Goal: Use online tool/utility: Use online tool/utility

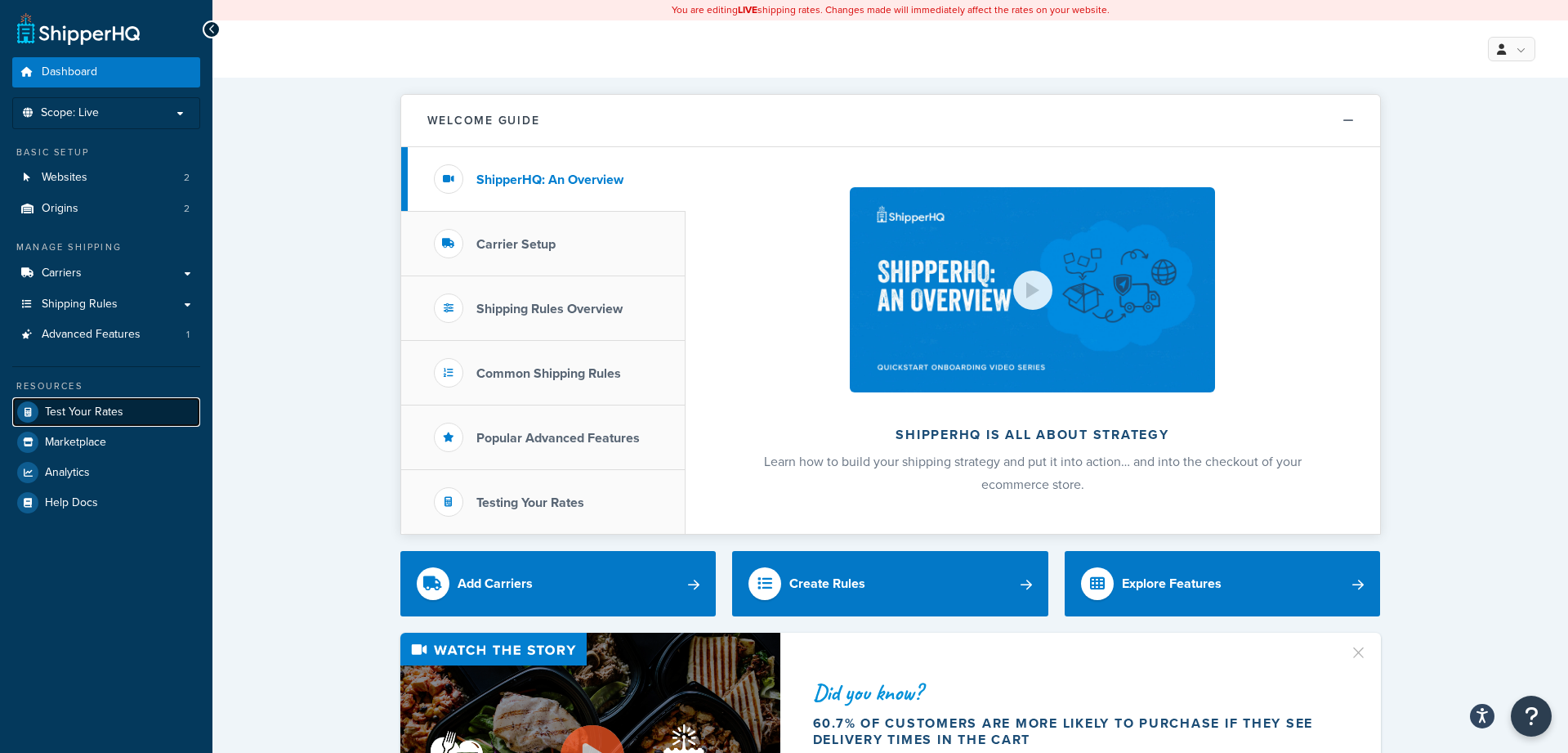
click at [110, 419] on span "Test Your Rates" at bounding box center [84, 412] width 78 height 14
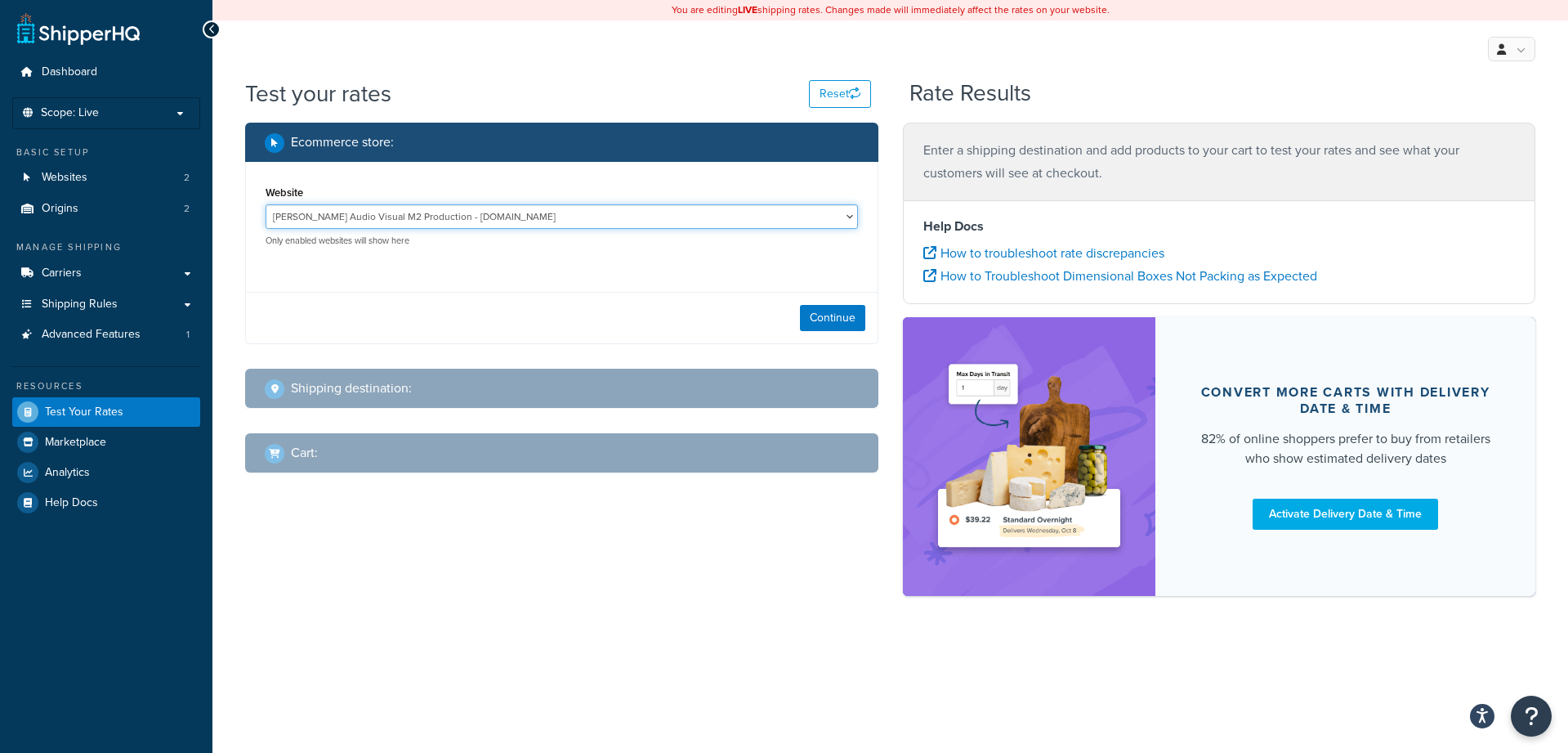
click at [588, 215] on select "[PERSON_NAME] Audio Visual M2 Production - [DOMAIN_NAME] [PERSON_NAME] Staging …" at bounding box center [562, 217] width 592 height 25
click at [266, 204] on select "[PERSON_NAME] Audio Visual M2 Production - [DOMAIN_NAME] [PERSON_NAME] Staging …" at bounding box center [562, 217] width 592 height 25
click at [815, 317] on button "Continue" at bounding box center [833, 318] width 66 height 26
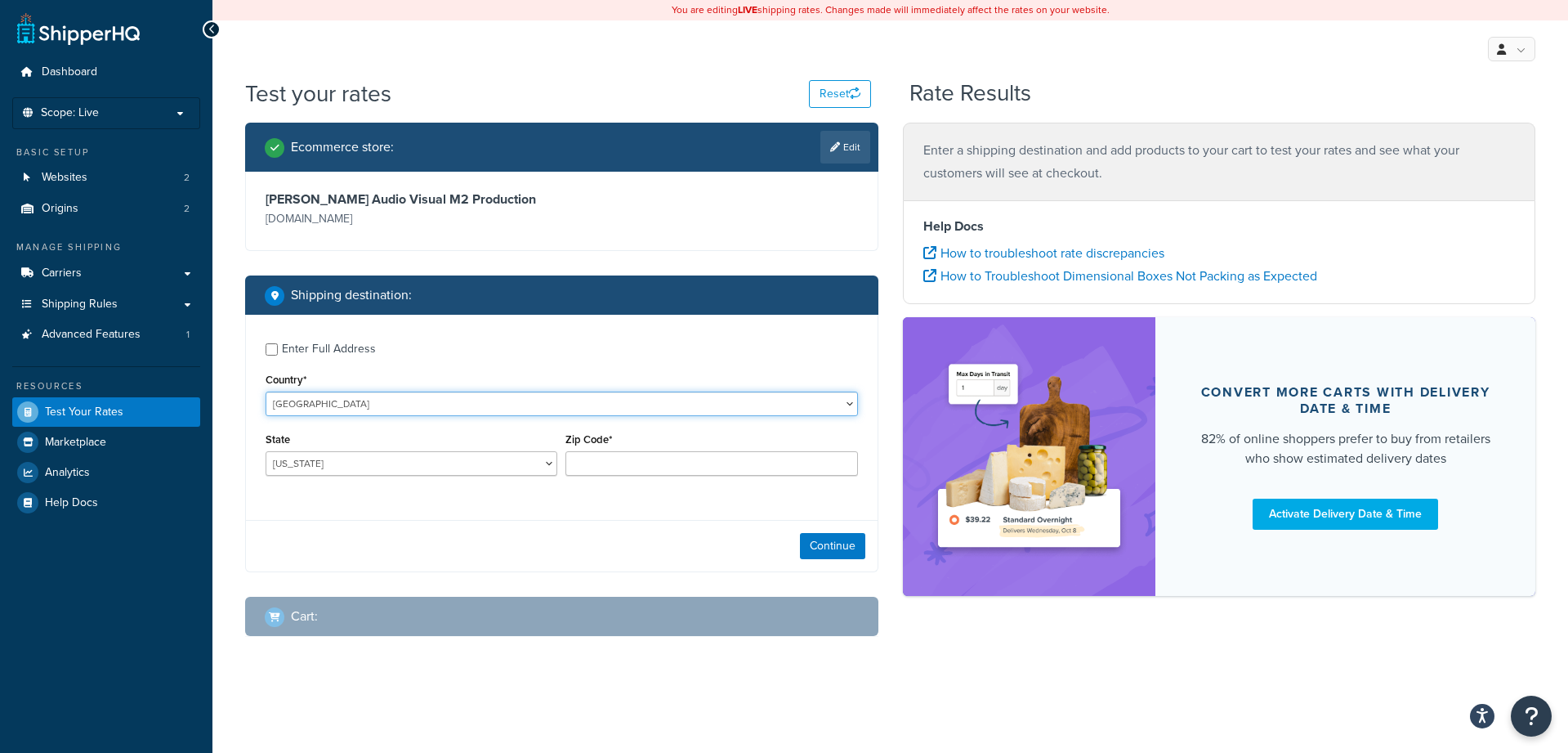
click at [370, 408] on select "[GEOGRAPHIC_DATA] [GEOGRAPHIC_DATA] [GEOGRAPHIC_DATA] [GEOGRAPHIC_DATA] [GEOGRA…" at bounding box center [562, 404] width 592 height 25
select select "GB"
click at [266, 391] on select "[GEOGRAPHIC_DATA] [GEOGRAPHIC_DATA] [GEOGRAPHIC_DATA] [GEOGRAPHIC_DATA] [GEOGRA…" at bounding box center [562, 404] width 592 height 25
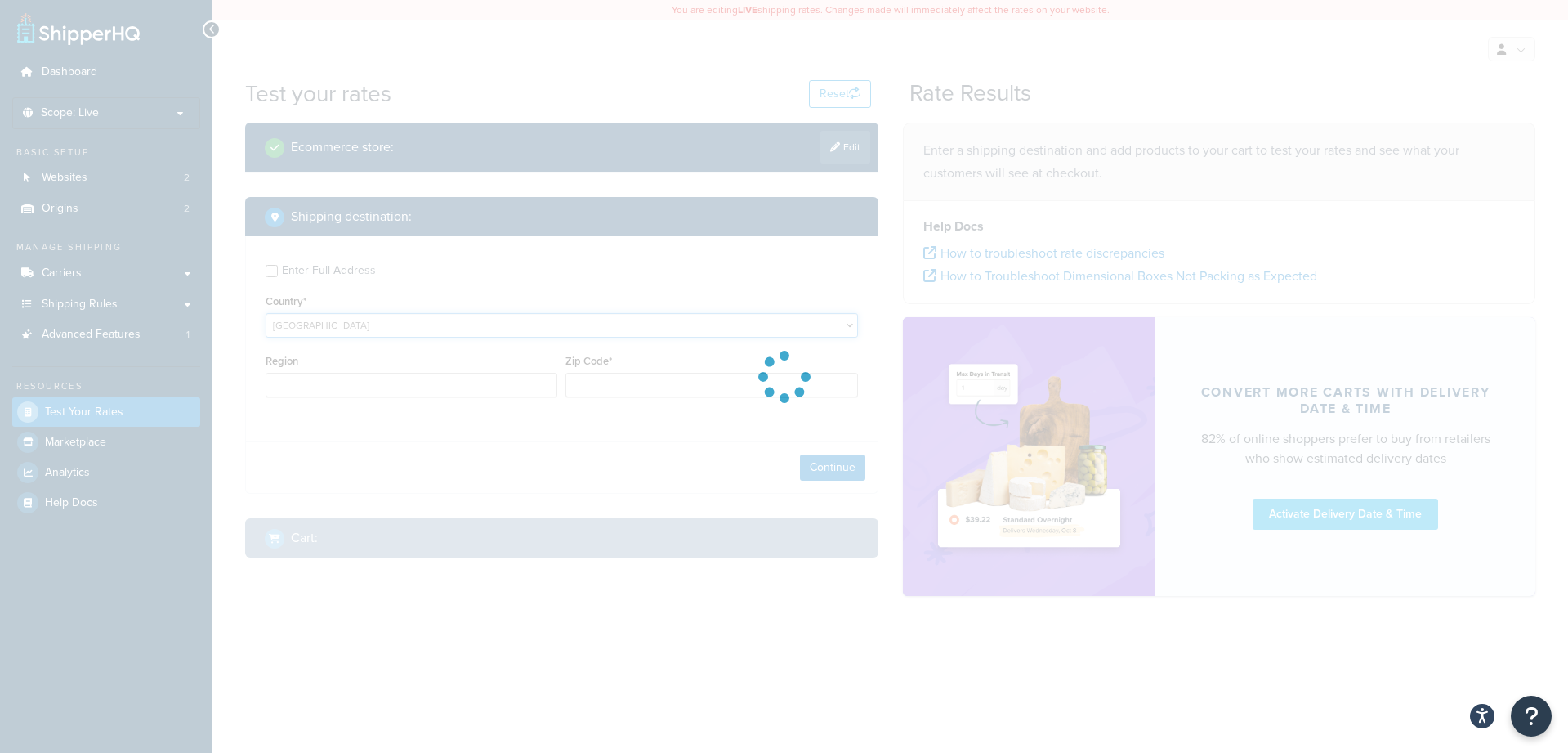
type input "AL"
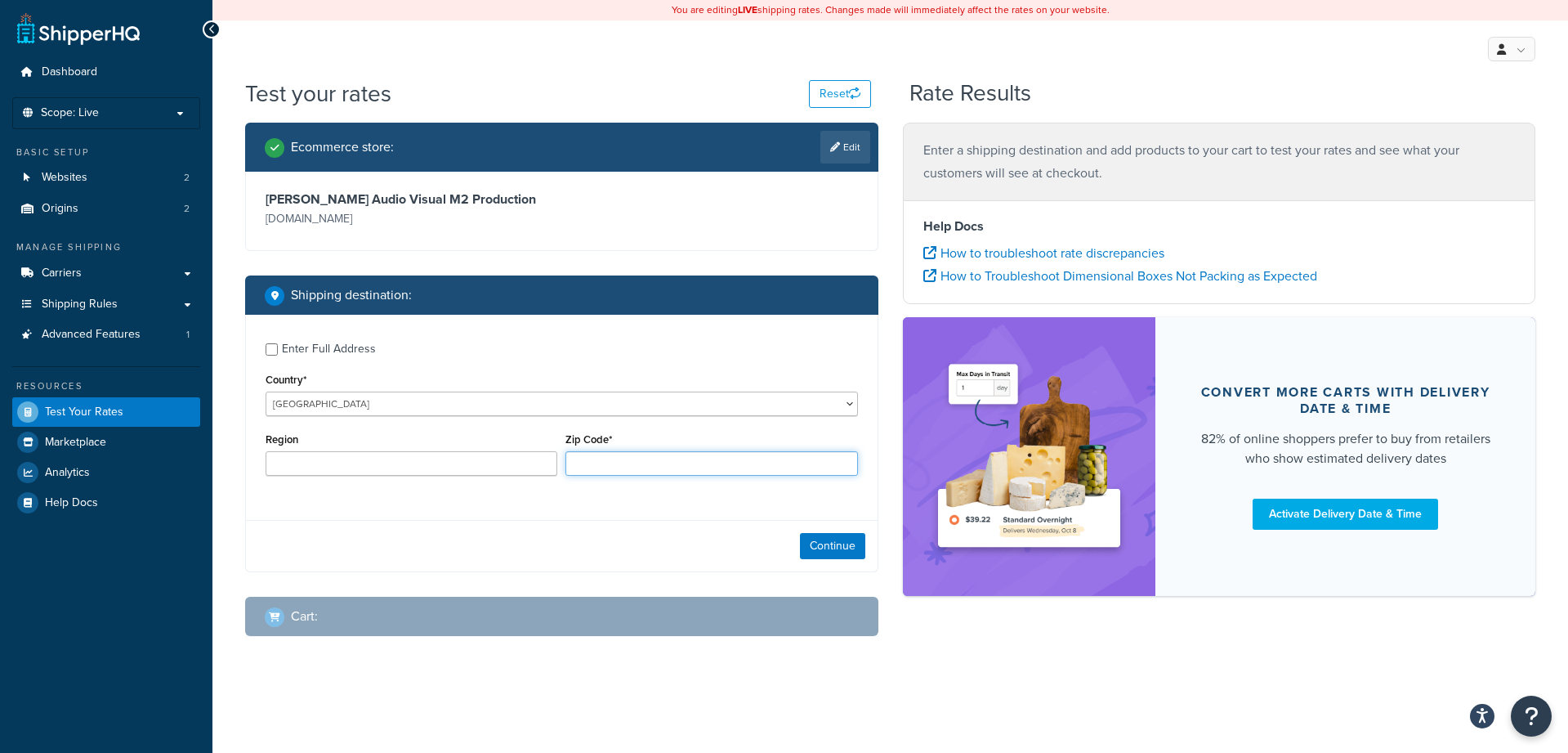
click at [616, 465] on input "Zip Code*" at bounding box center [712, 464] width 292 height 25
type input "m21 7pn"
click at [817, 535] on button "Continue" at bounding box center [833, 546] width 66 height 26
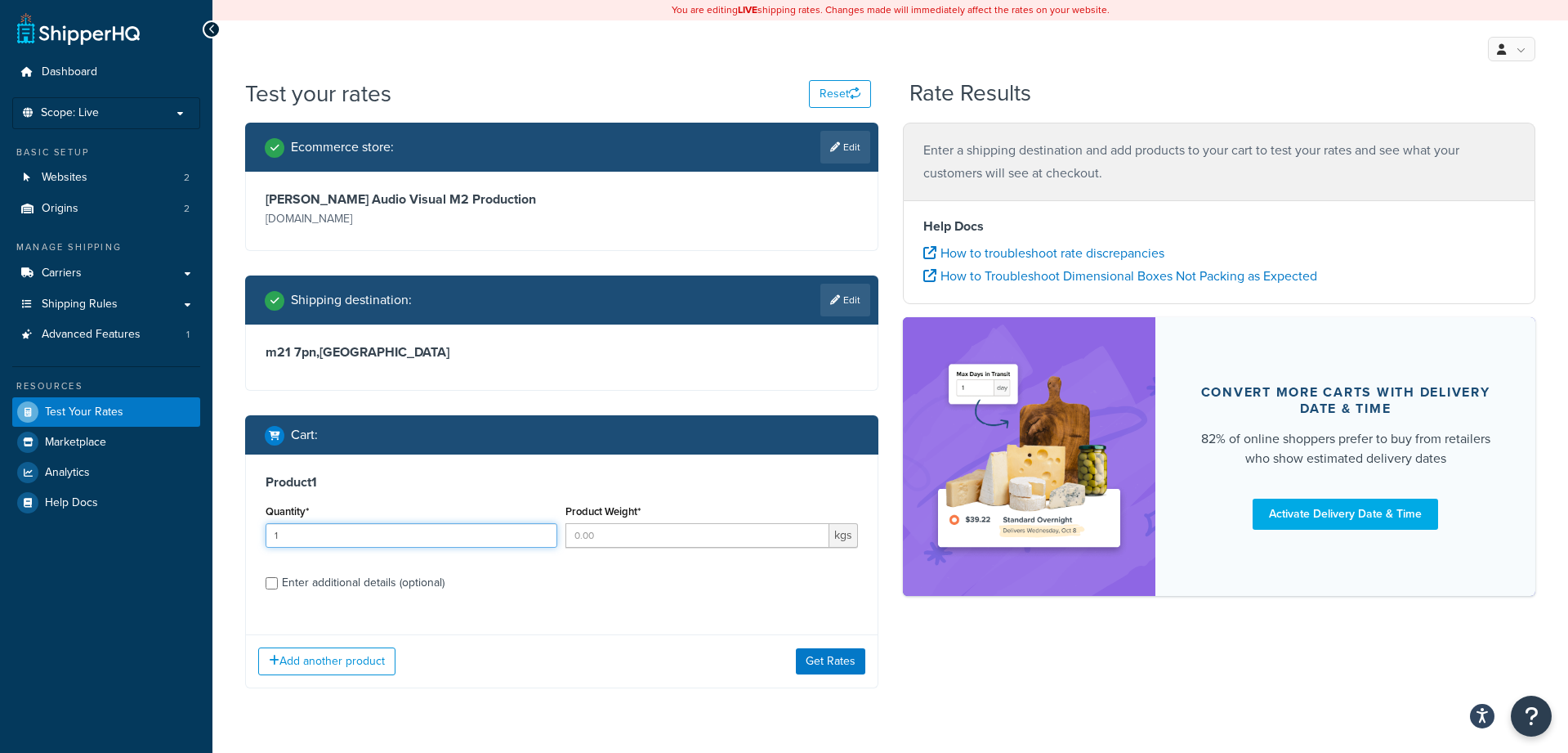
type input "1"
click at [544, 532] on input "1" at bounding box center [412, 535] width 292 height 25
click at [610, 534] on input "Product Weight*" at bounding box center [697, 535] width 263 height 25
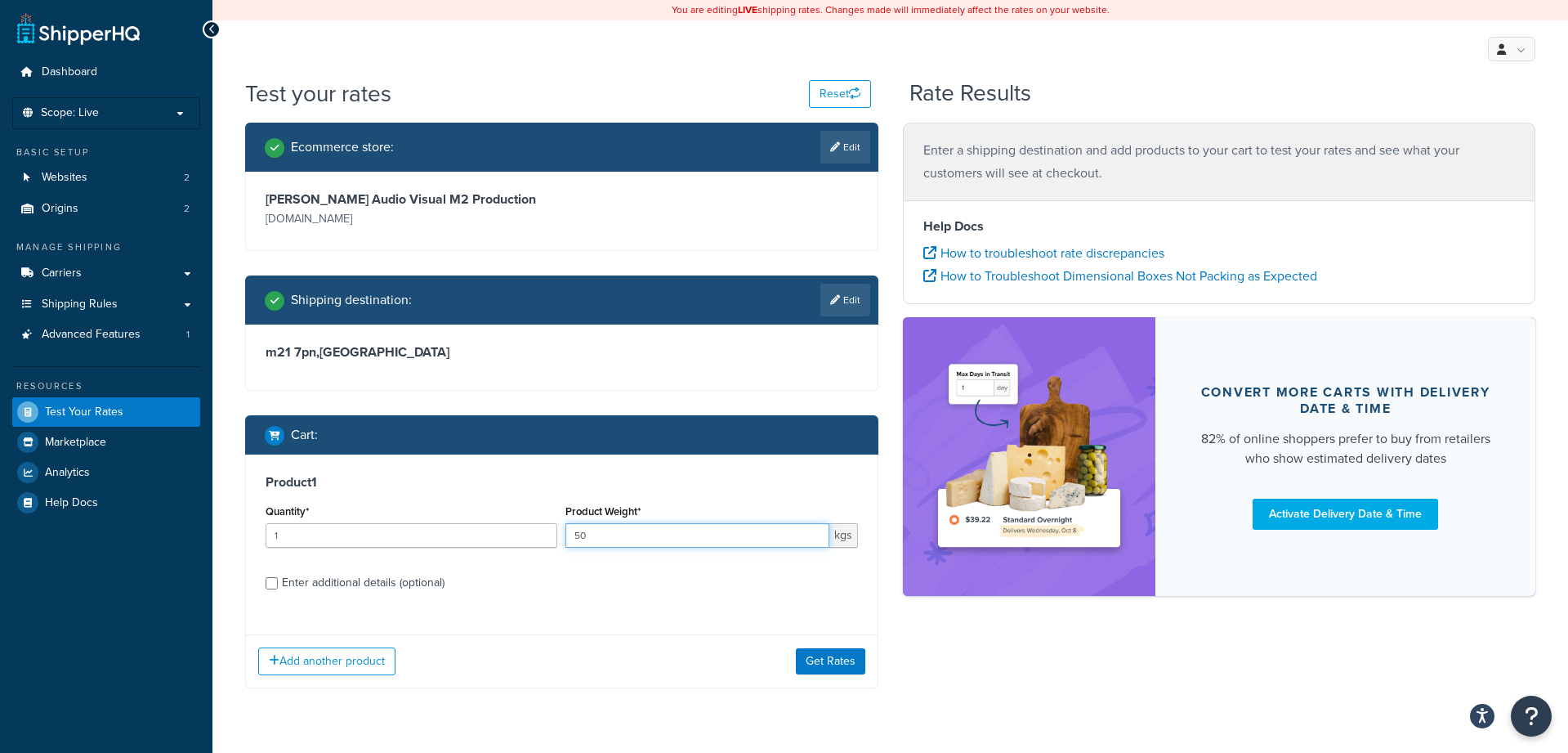
scroll to position [43, 0]
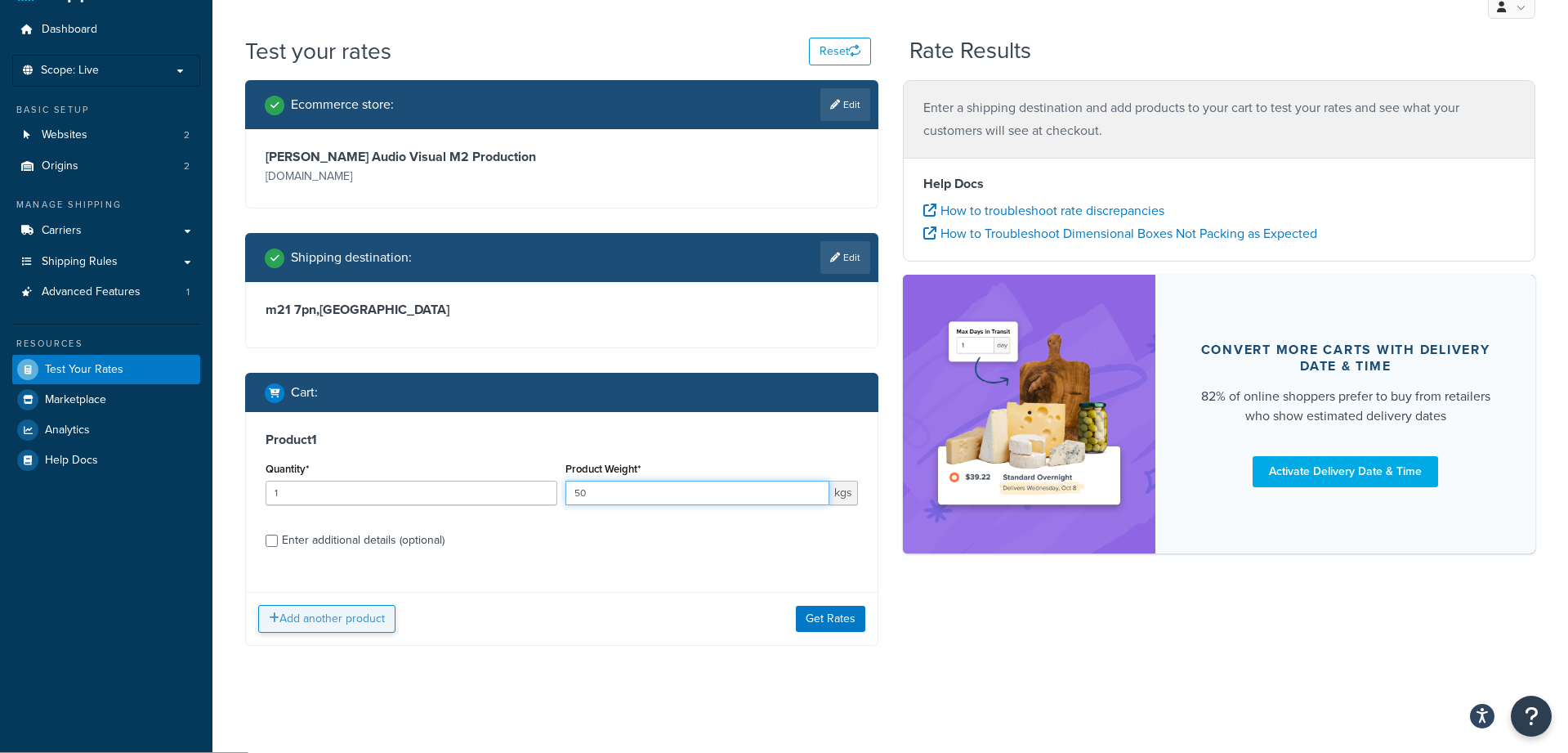
type input "50"
click at [374, 622] on button "Add another product" at bounding box center [327, 618] width 137 height 28
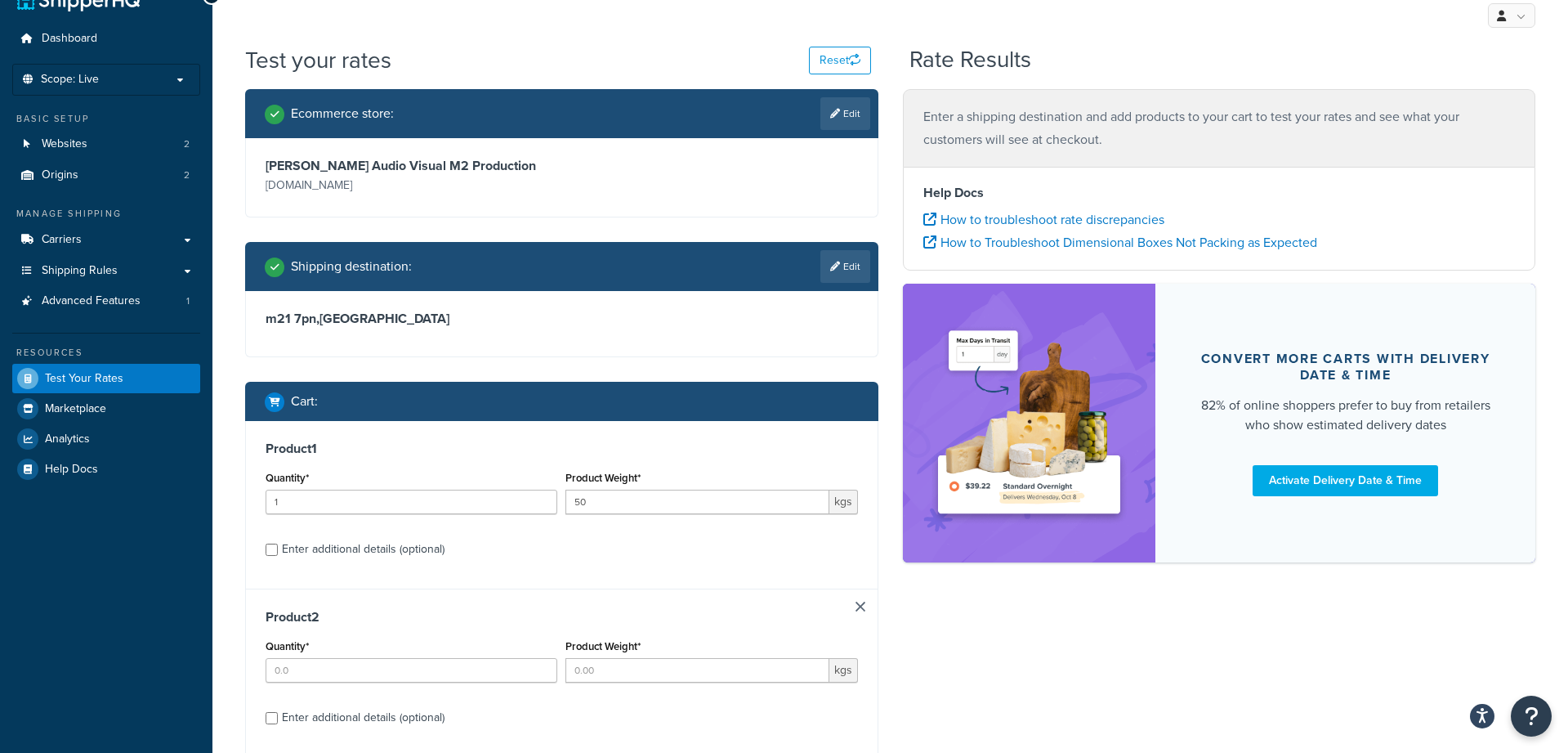
scroll to position [0, 0]
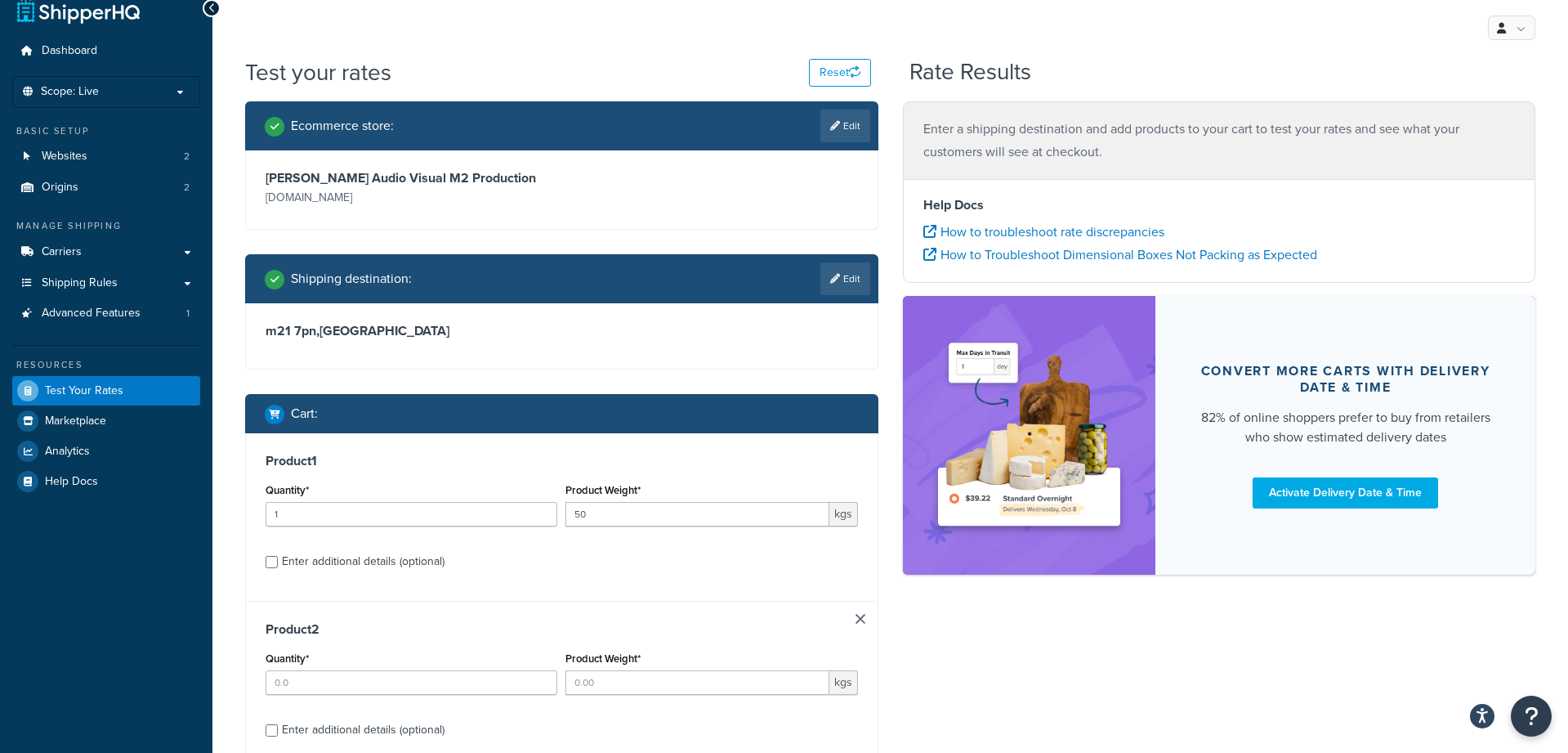
click at [389, 571] on div "Enter additional details (optional)" at bounding box center [363, 562] width 163 height 23
click at [278, 569] on input "Enter additional details (optional)" at bounding box center [272, 562] width 12 height 12
checkbox input "true"
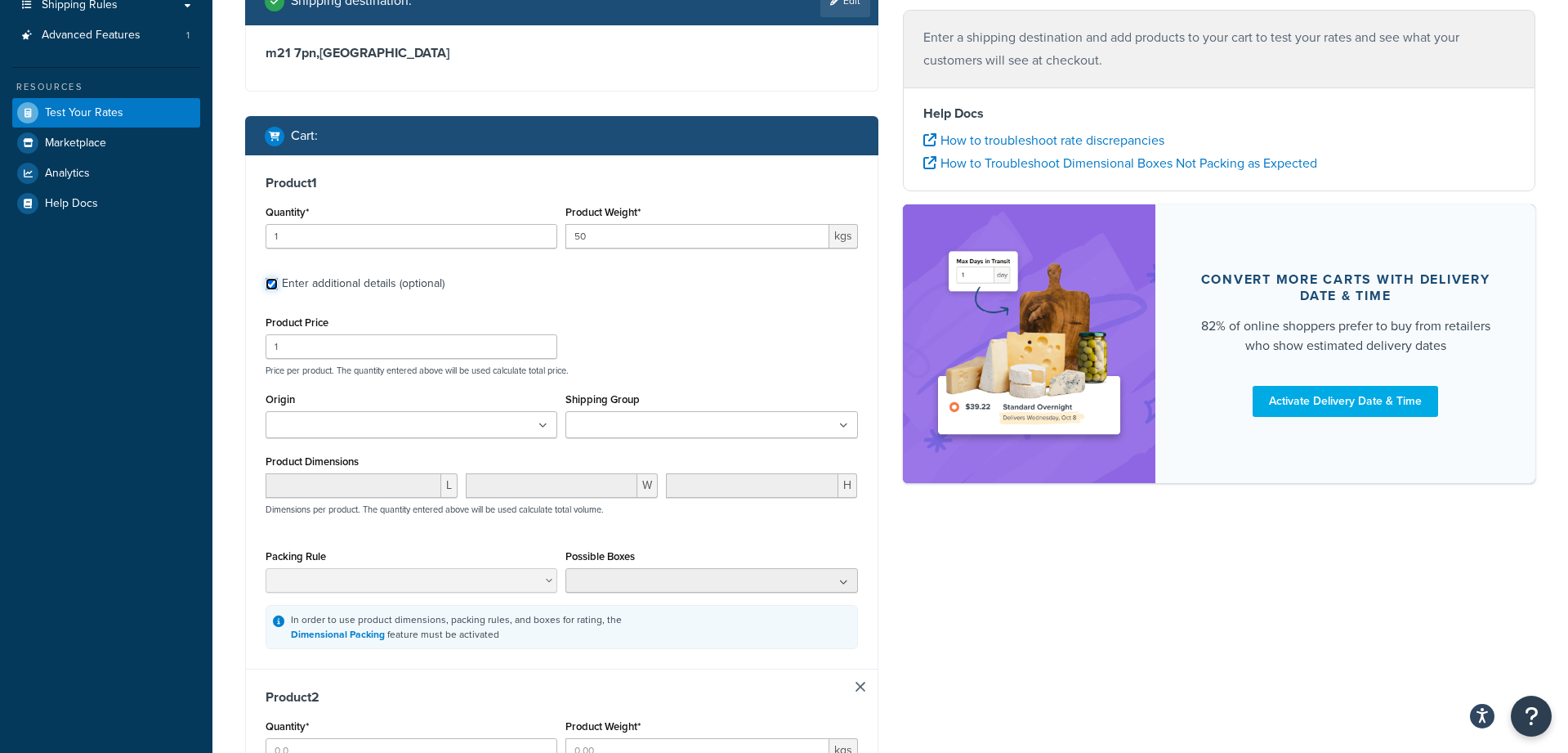
scroll to position [301, 0]
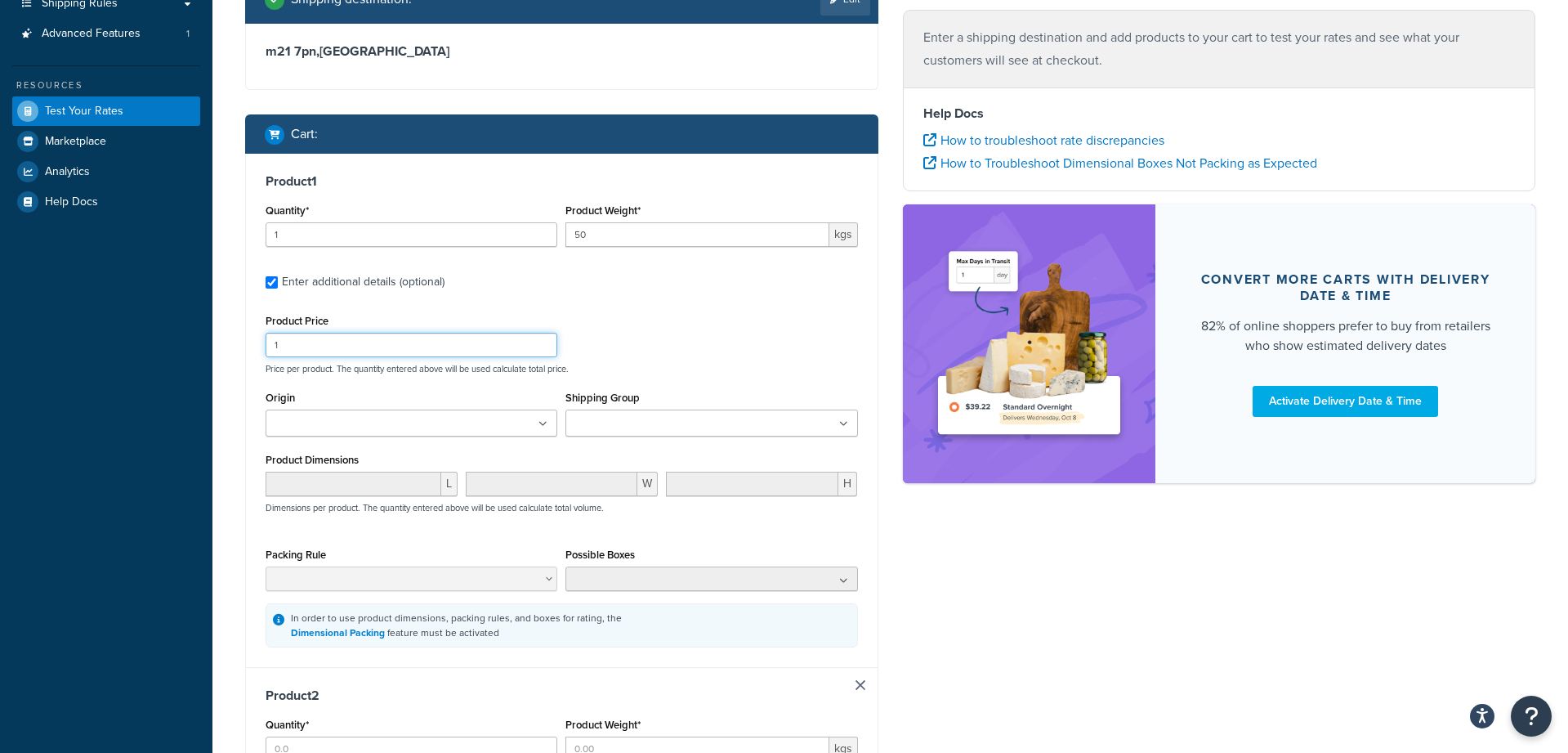
drag, startPoint x: 365, startPoint y: 346, endPoint x: 217, endPoint y: 340, distance: 148.1
click at [218, 340] on div "Test your rates Reset Rate Results Ecommerce store : Edit [PERSON_NAME] Audio V…" at bounding box center [891, 545] width 1356 height 1537
type input "600"
click at [713, 426] on ul at bounding box center [712, 423] width 292 height 27
drag, startPoint x: 710, startPoint y: 338, endPoint x: 691, endPoint y: 338, distance: 19.0
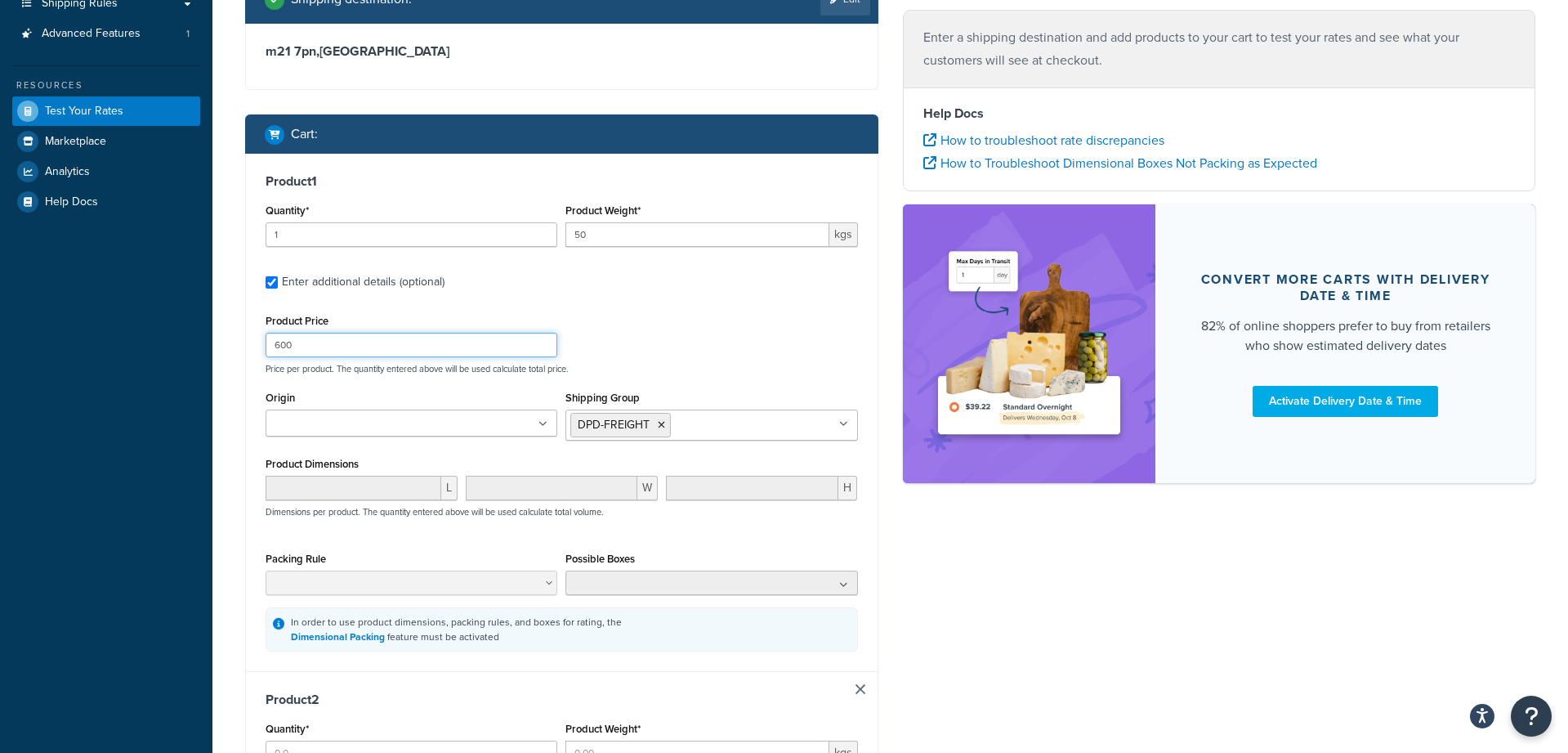
click at [708, 338] on div "Product Price 600 Price per product. The quantity entered above will be used ca…" at bounding box center [562, 343] width 601 height 65
click at [399, 421] on ul at bounding box center [412, 423] width 292 height 27
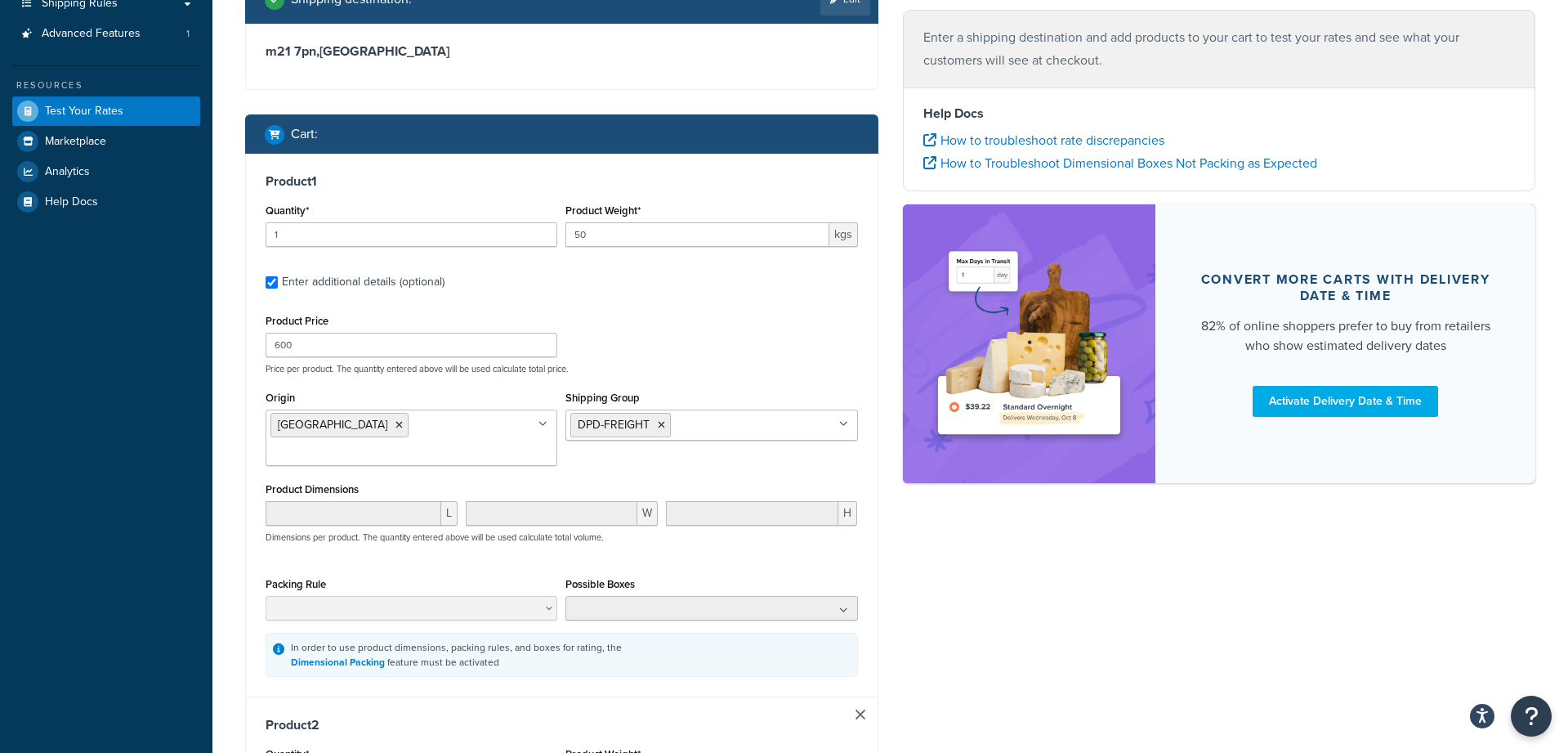
click at [754, 330] on div "Product Price 600 Price per product. The quantity entered above will be used ca…" at bounding box center [562, 343] width 601 height 65
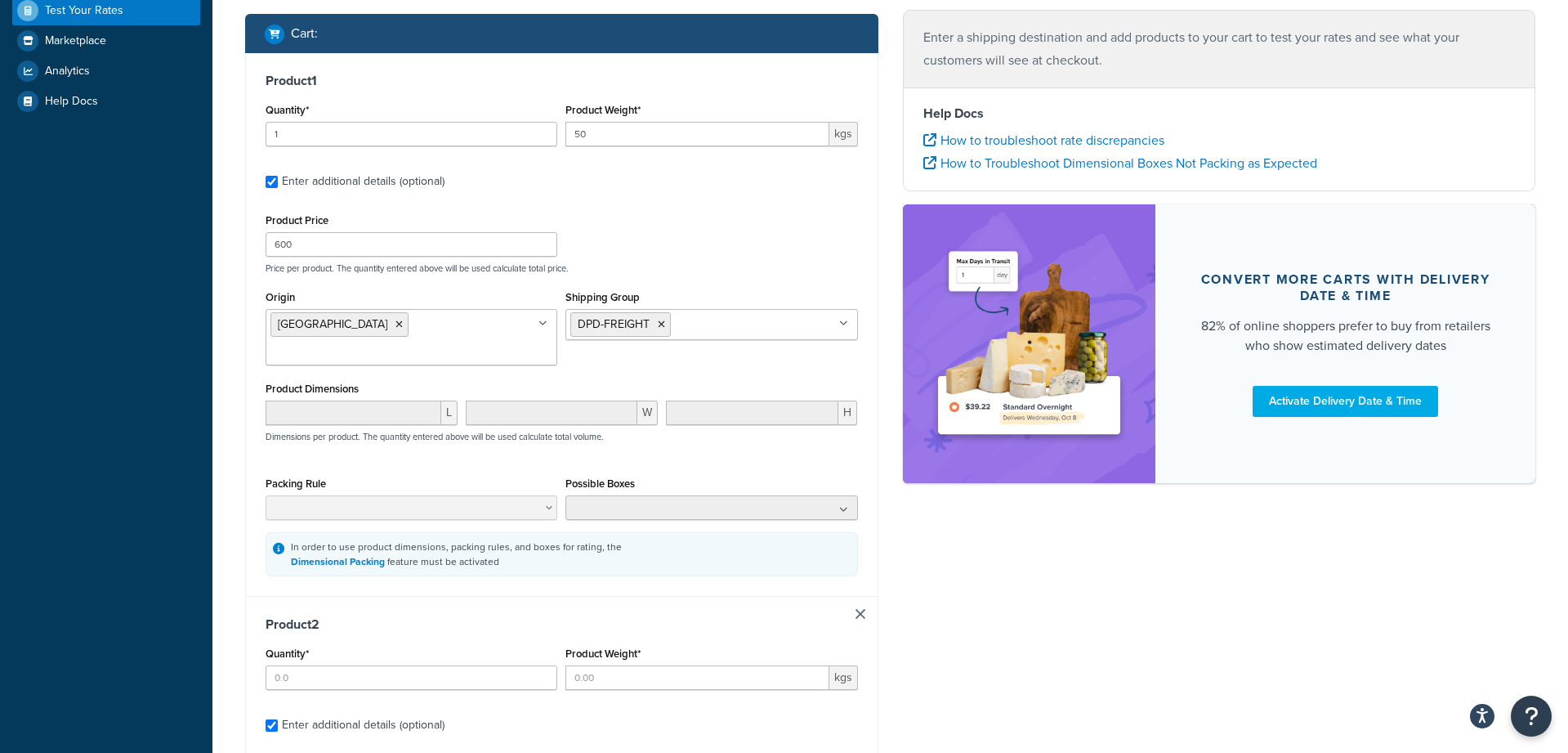
scroll to position [412, 0]
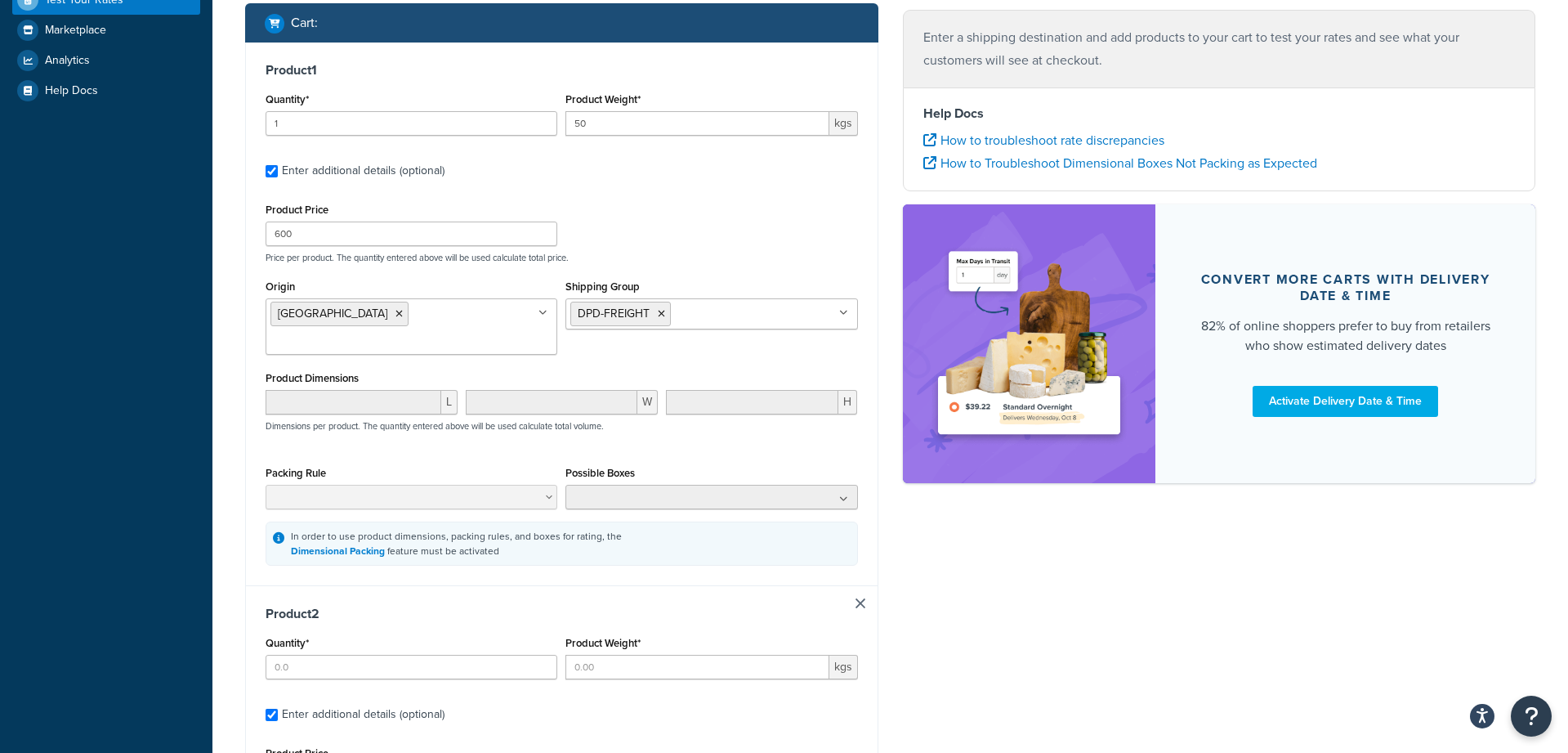
click at [861, 598] on link at bounding box center [860, 603] width 10 height 10
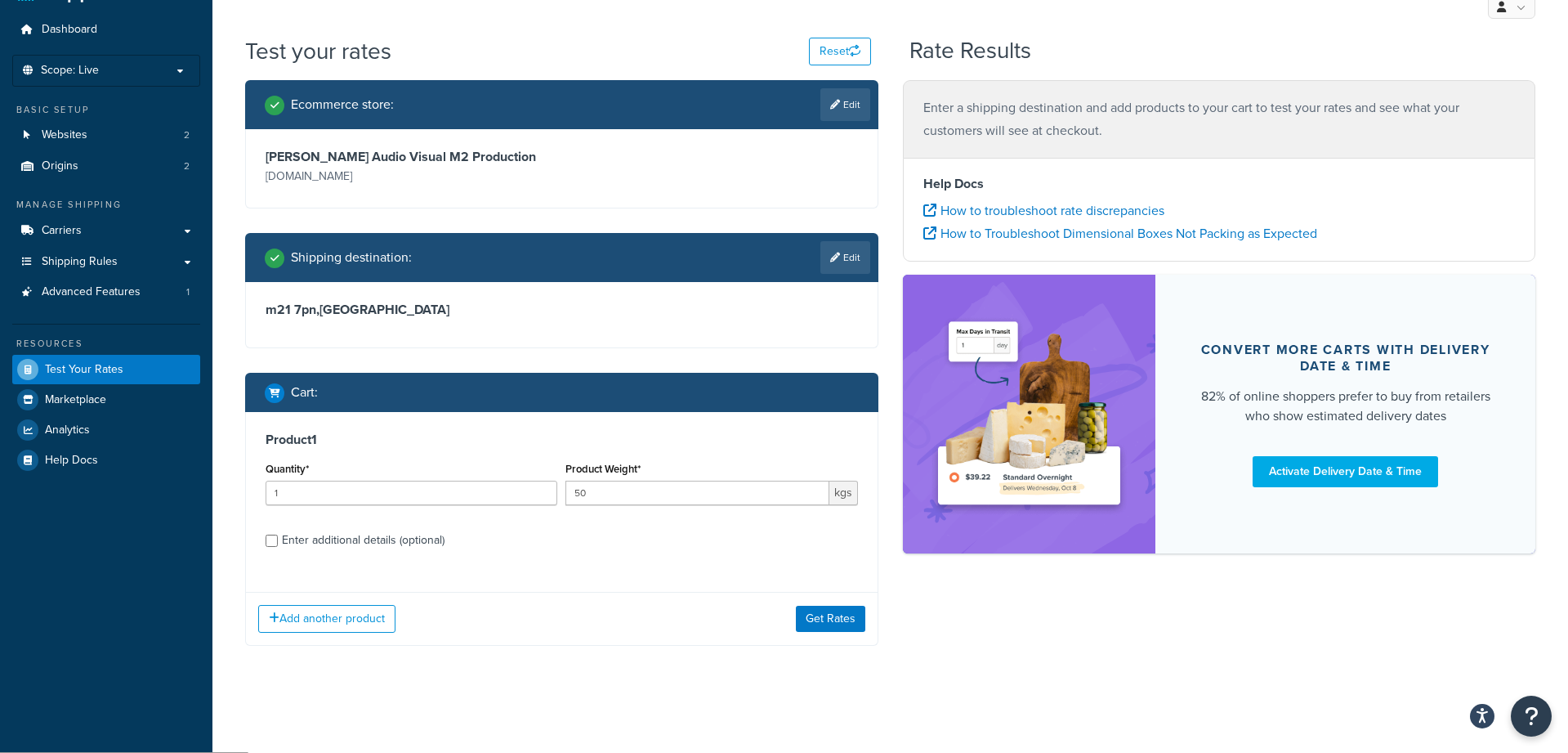
scroll to position [0, 0]
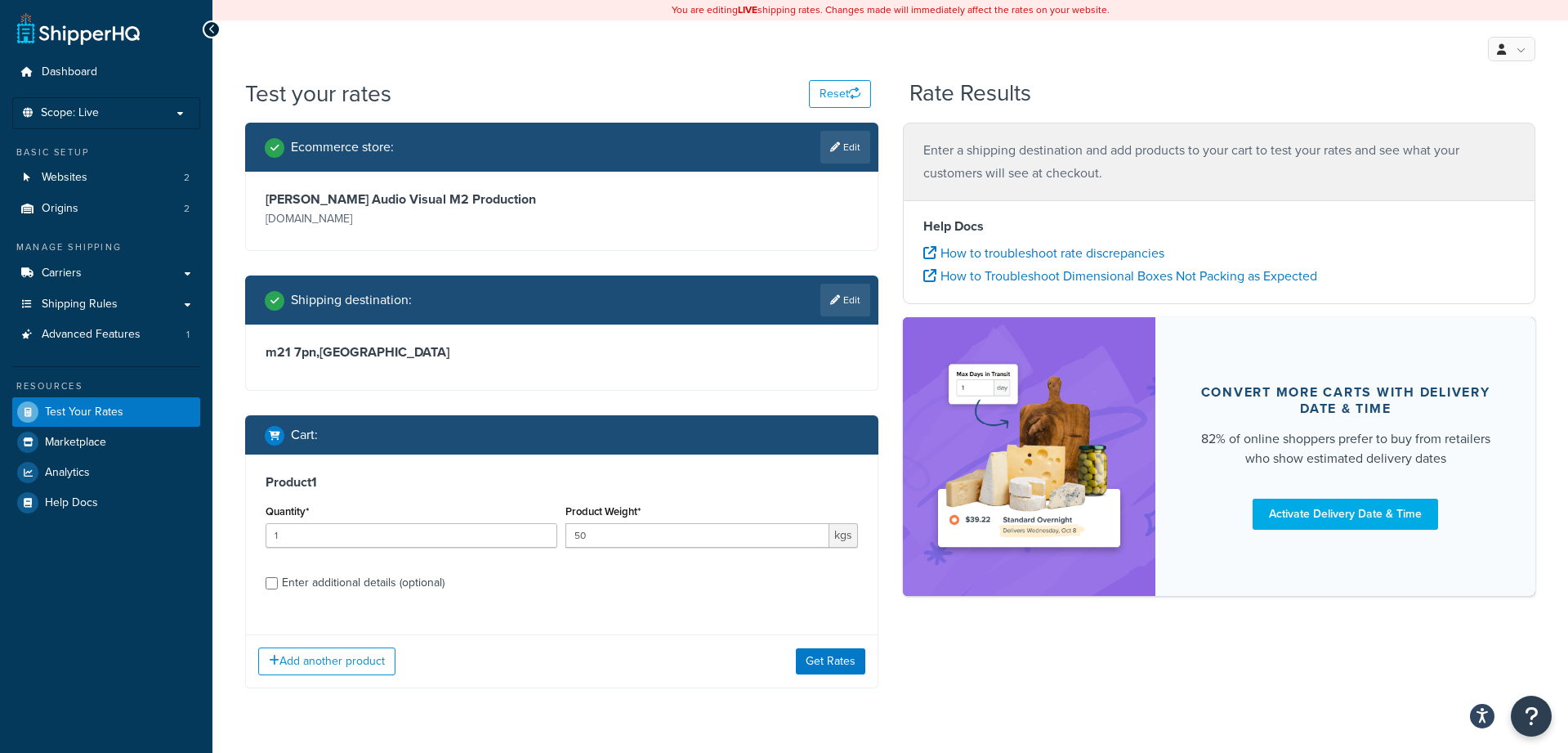
click at [395, 583] on div "Enter additional details (optional)" at bounding box center [363, 583] width 163 height 23
click at [278, 583] on input "Enter additional details (optional)" at bounding box center [272, 583] width 12 height 12
checkbox input "true"
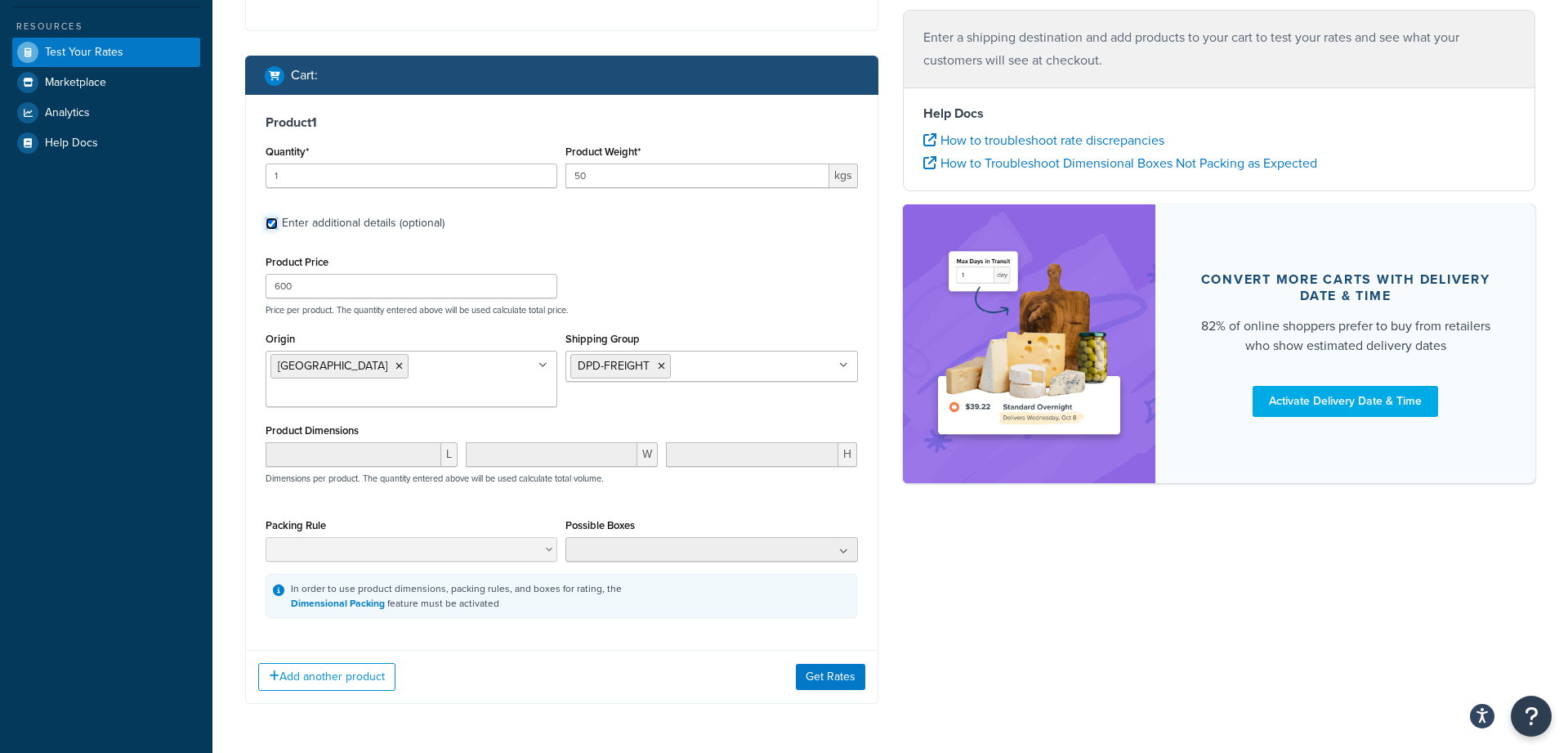
scroll to position [393, 0]
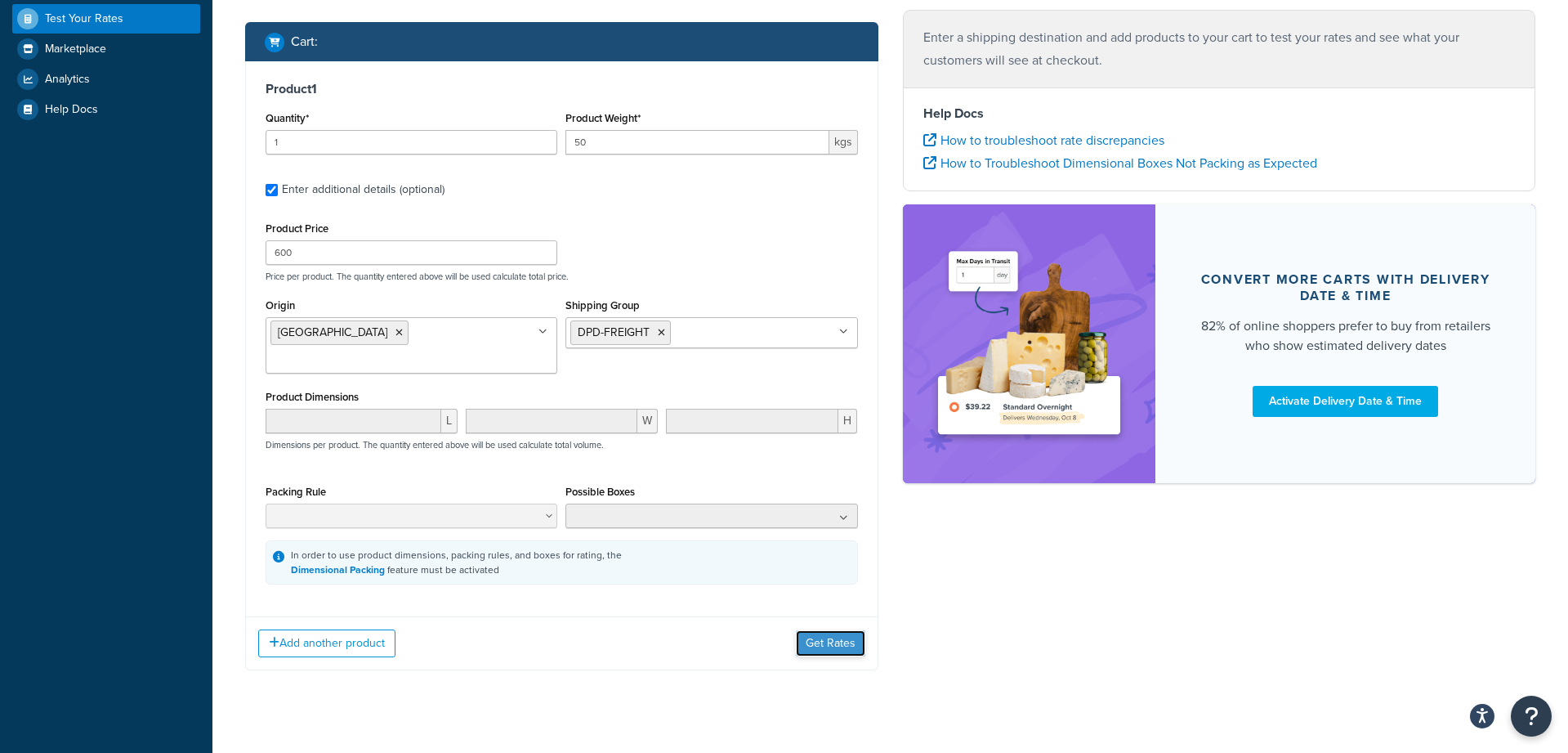
click at [815, 631] on button "Get Rates" at bounding box center [831, 643] width 70 height 26
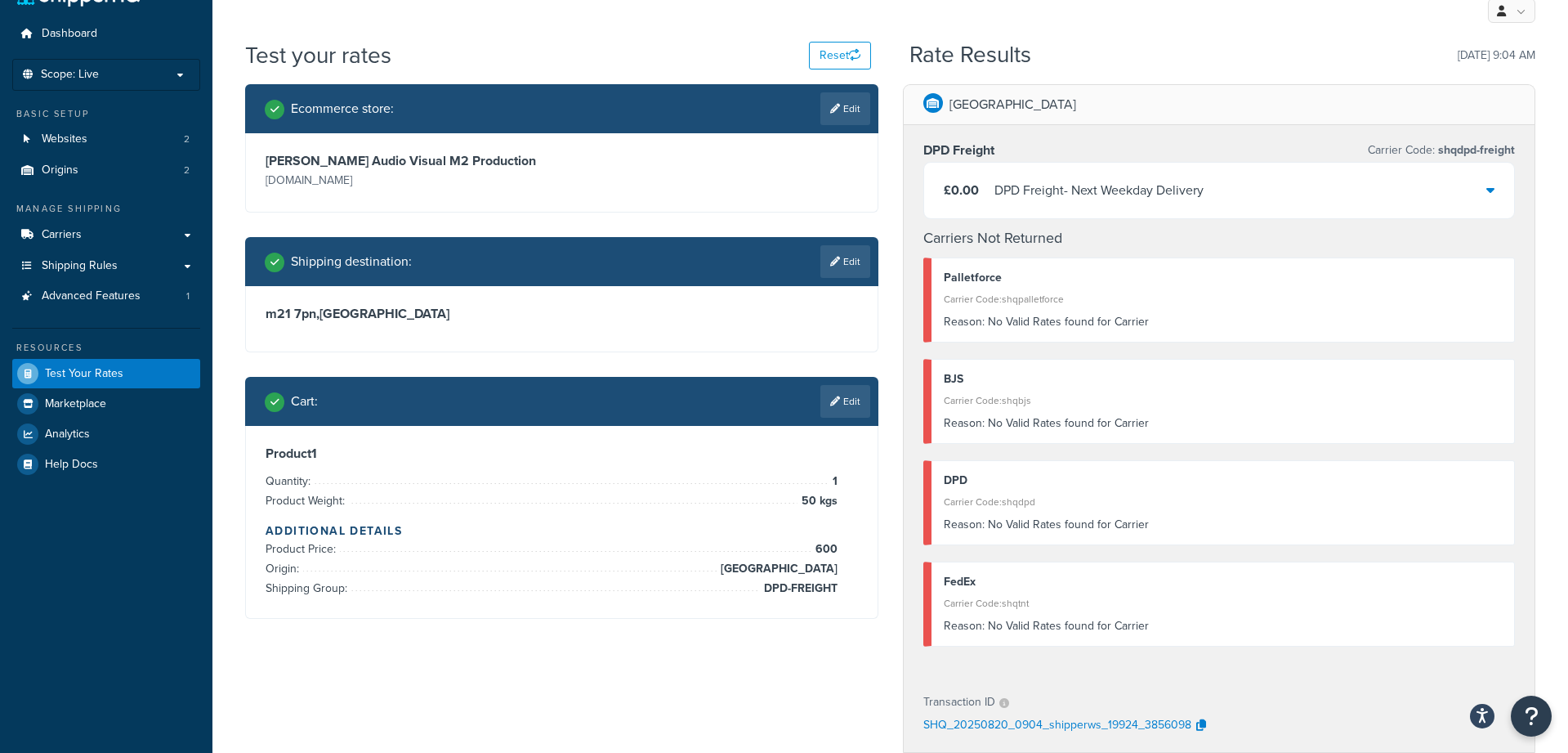
scroll to position [31, 0]
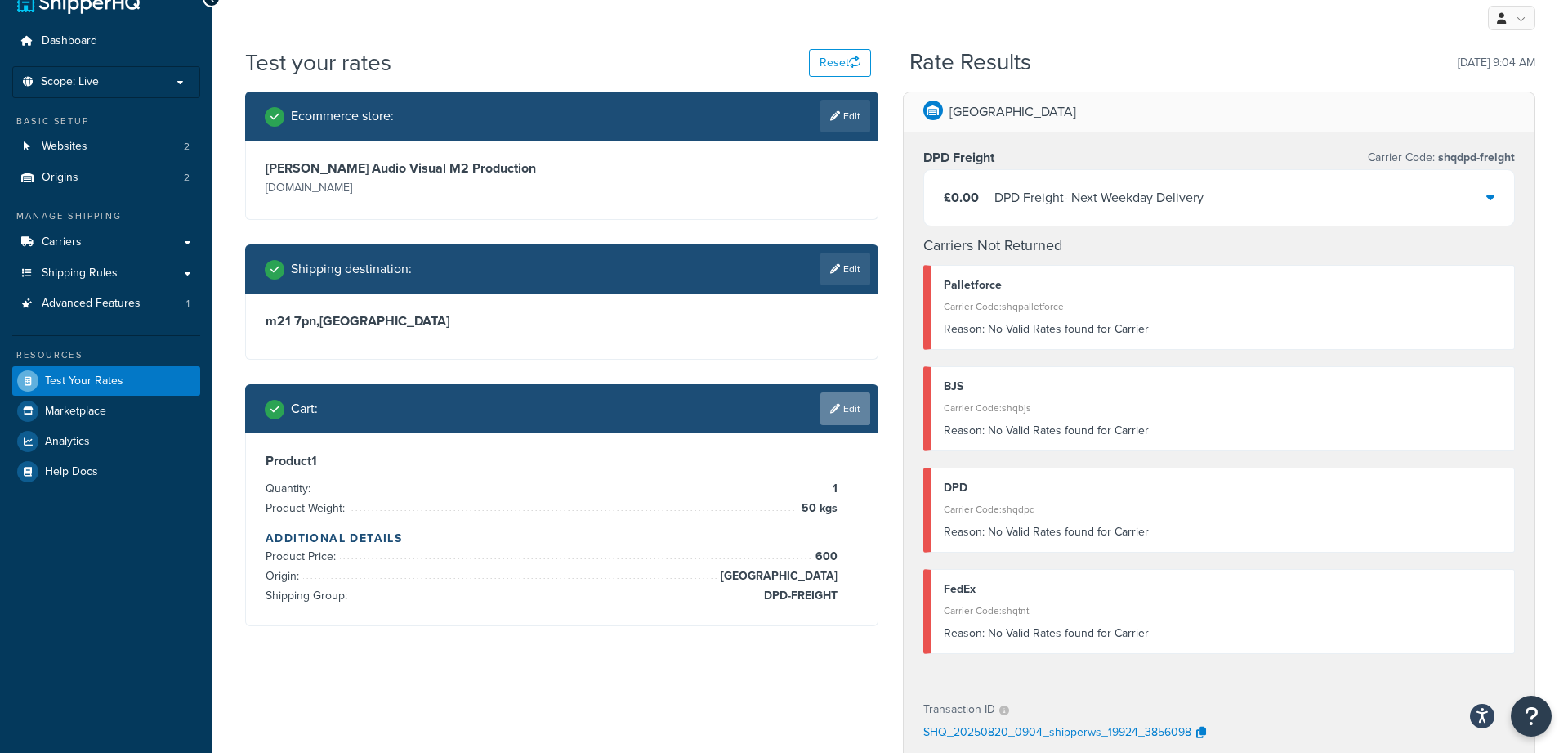
click at [848, 410] on link "Edit" at bounding box center [845, 408] width 50 height 32
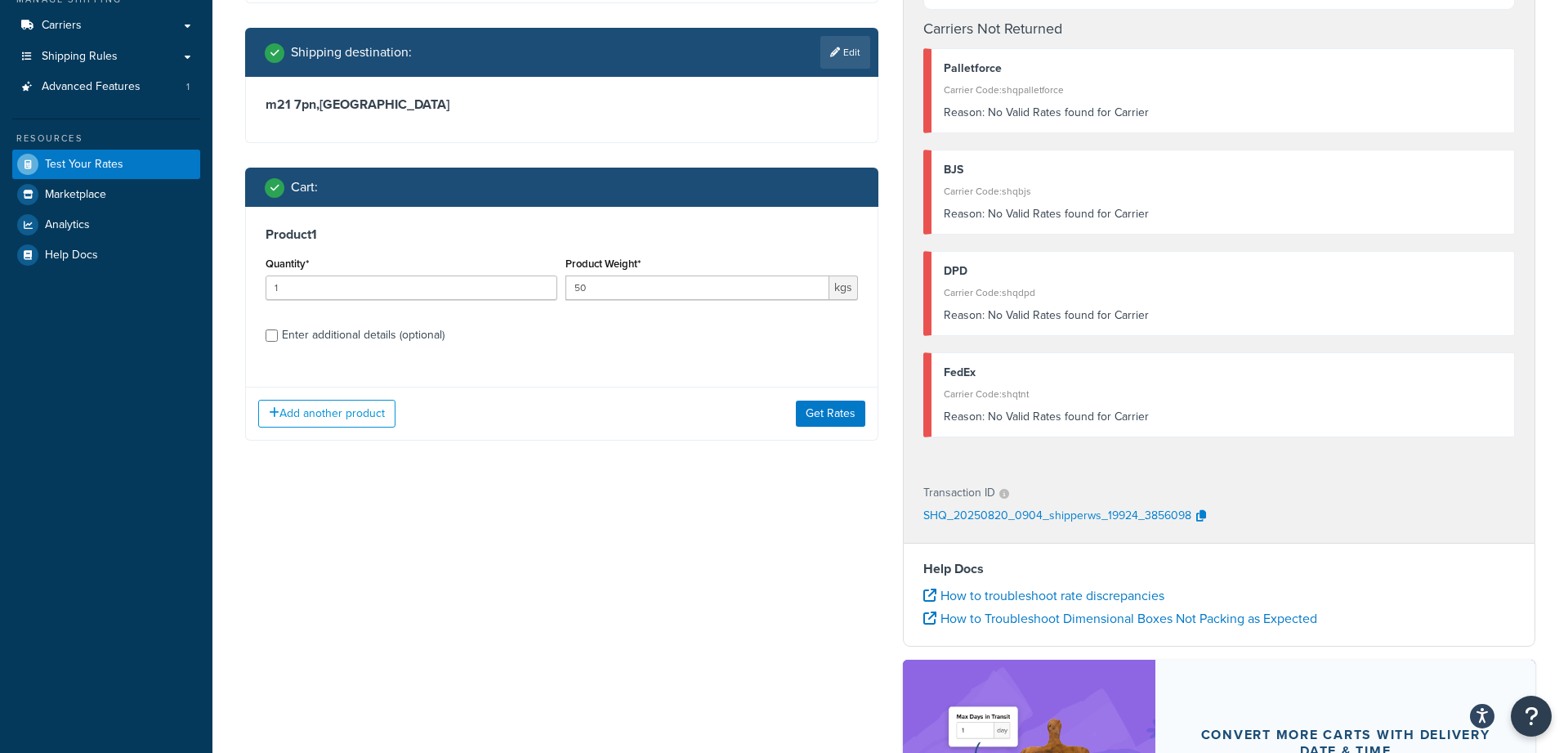
scroll to position [255, 0]
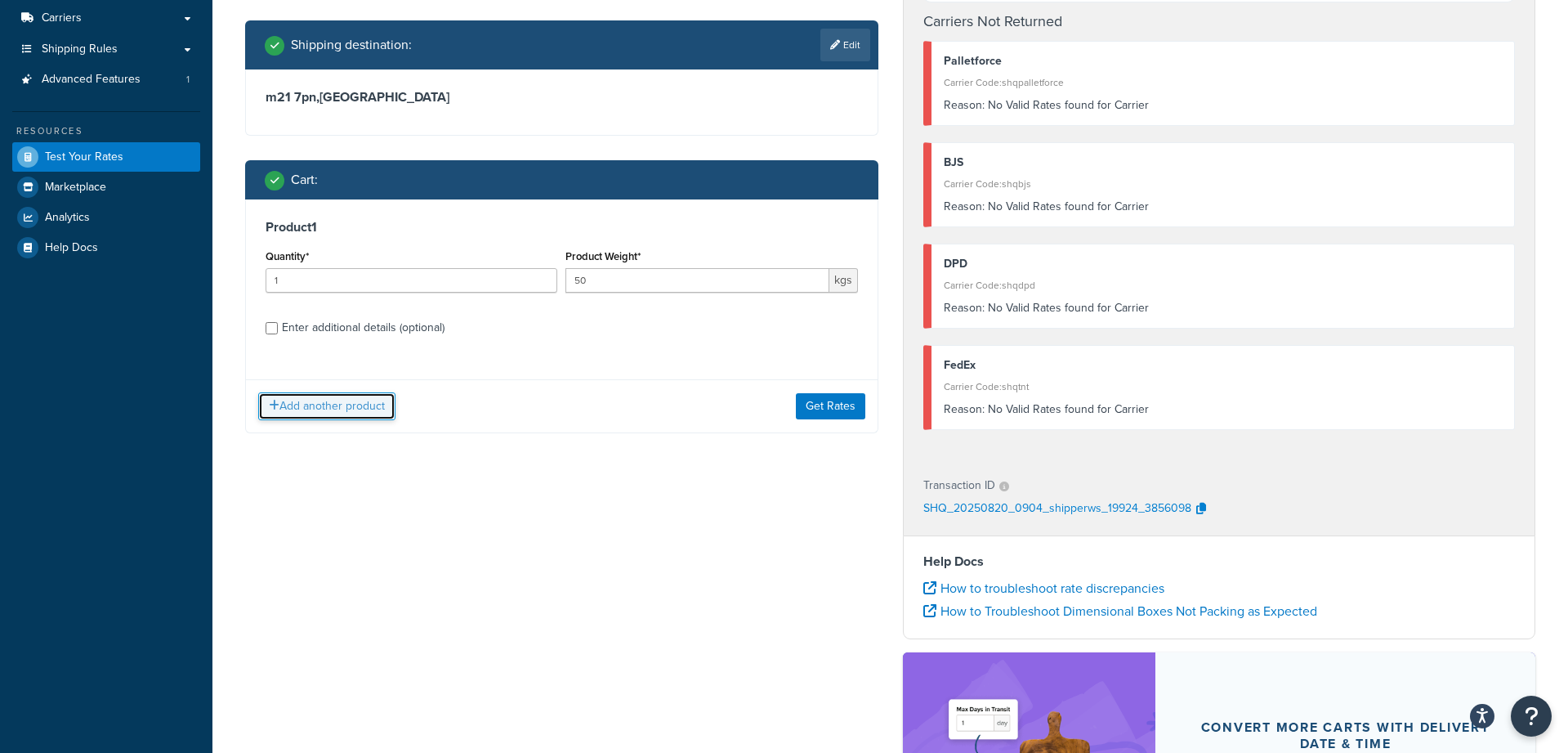
click at [354, 404] on button "Add another product" at bounding box center [327, 406] width 137 height 28
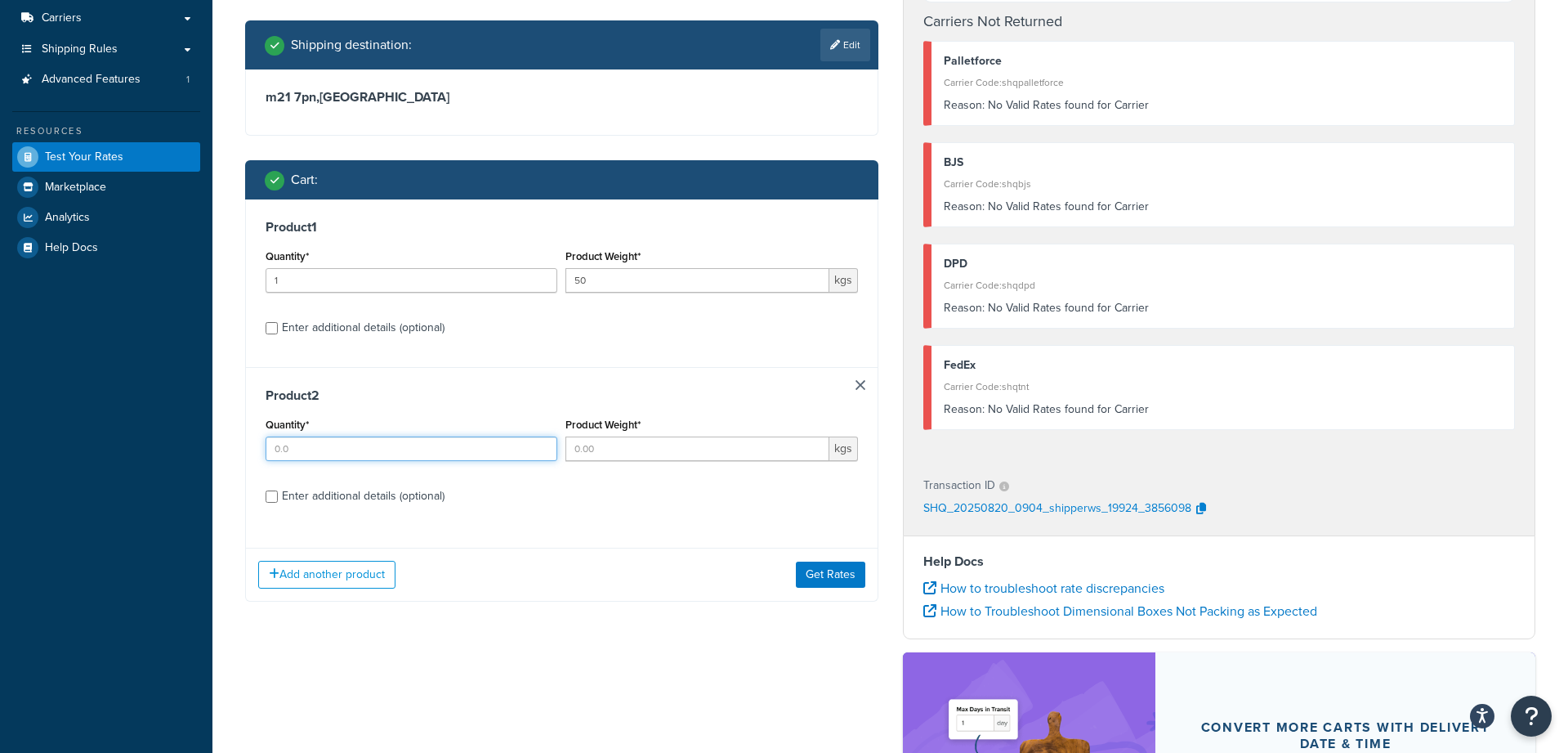
click at [351, 452] on input "Quantity*" at bounding box center [412, 450] width 292 height 25
type input "1"
click at [542, 443] on input "1" at bounding box center [412, 450] width 292 height 25
click at [593, 450] on input "Product Weight*" at bounding box center [697, 450] width 263 height 25
click at [598, 450] on input "Product Weight*" at bounding box center [697, 450] width 263 height 25
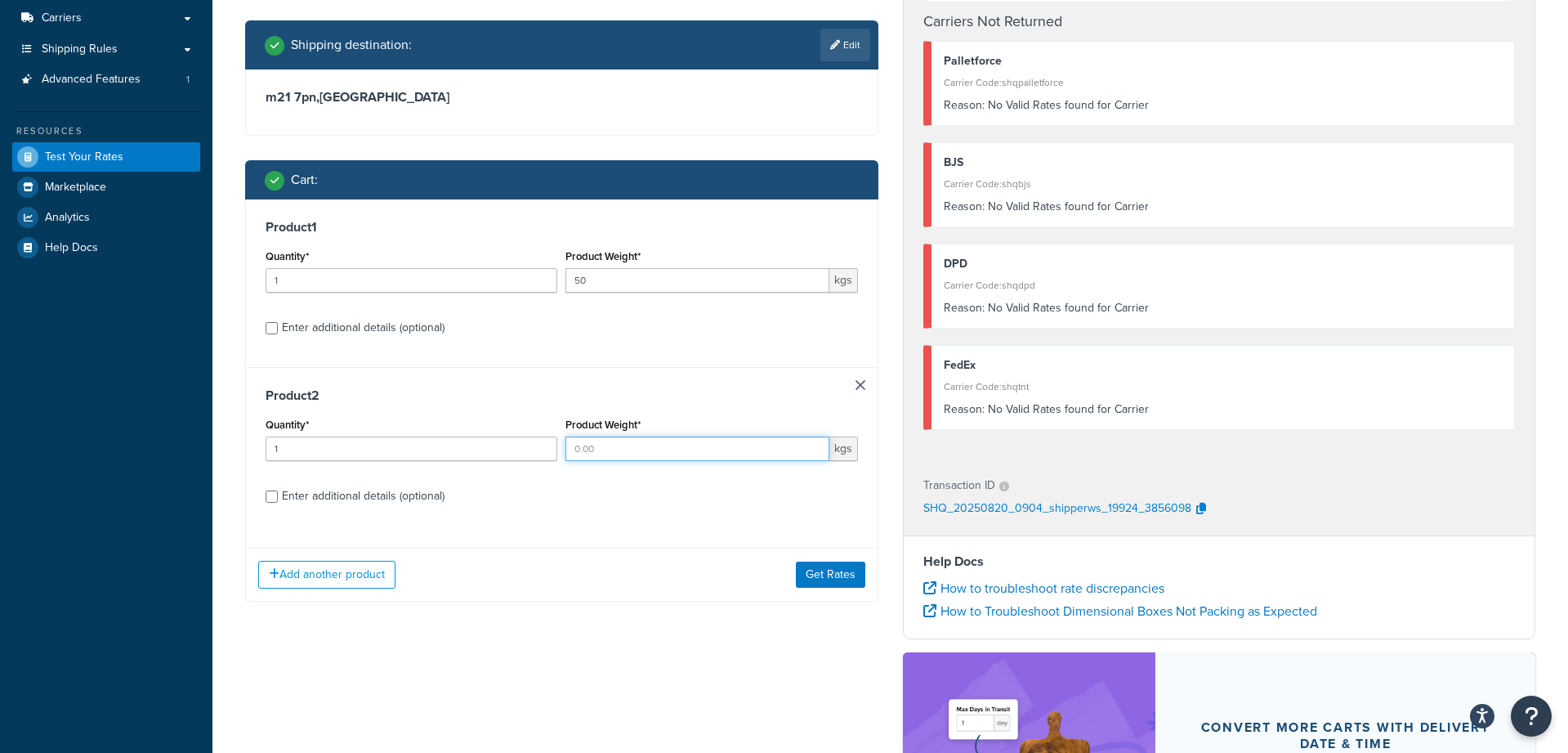
click at [598, 450] on input "Product Weight*" at bounding box center [697, 450] width 263 height 25
type input "10"
click at [274, 498] on input "Enter additional details (optional)" at bounding box center [272, 496] width 12 height 12
checkbox input "true"
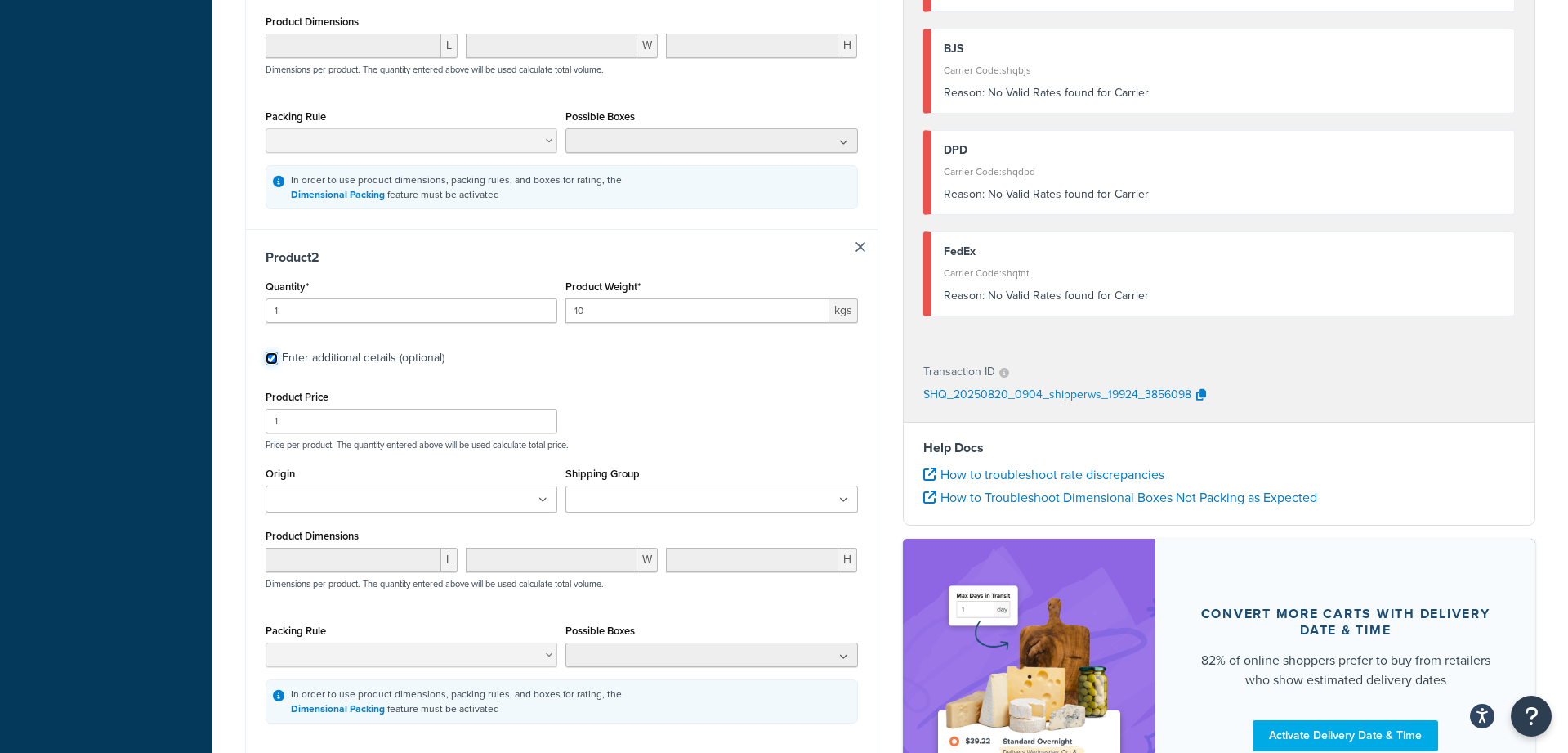
scroll to position [784, 0]
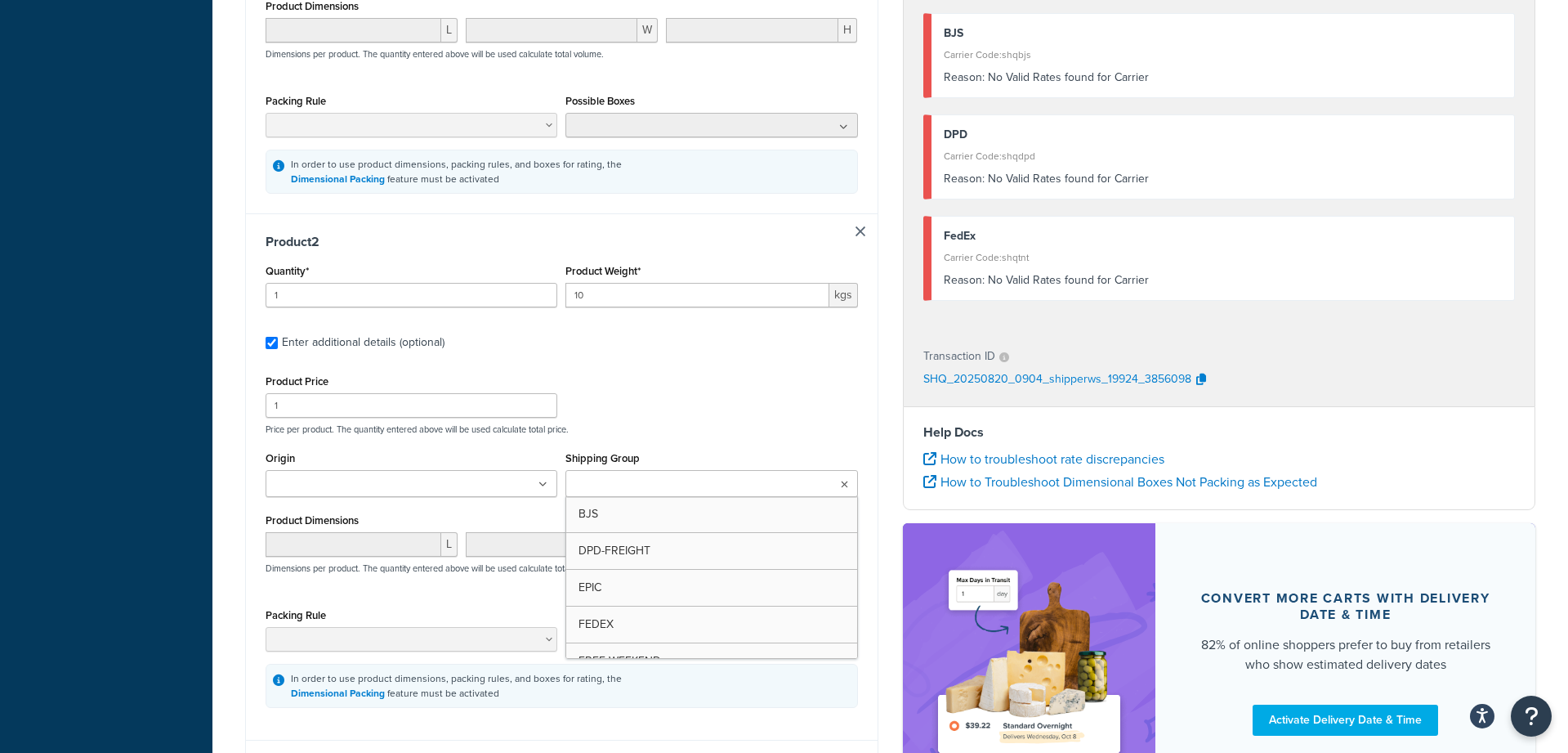
click at [626, 476] on input "Shipping Group" at bounding box center [643, 485] width 145 height 18
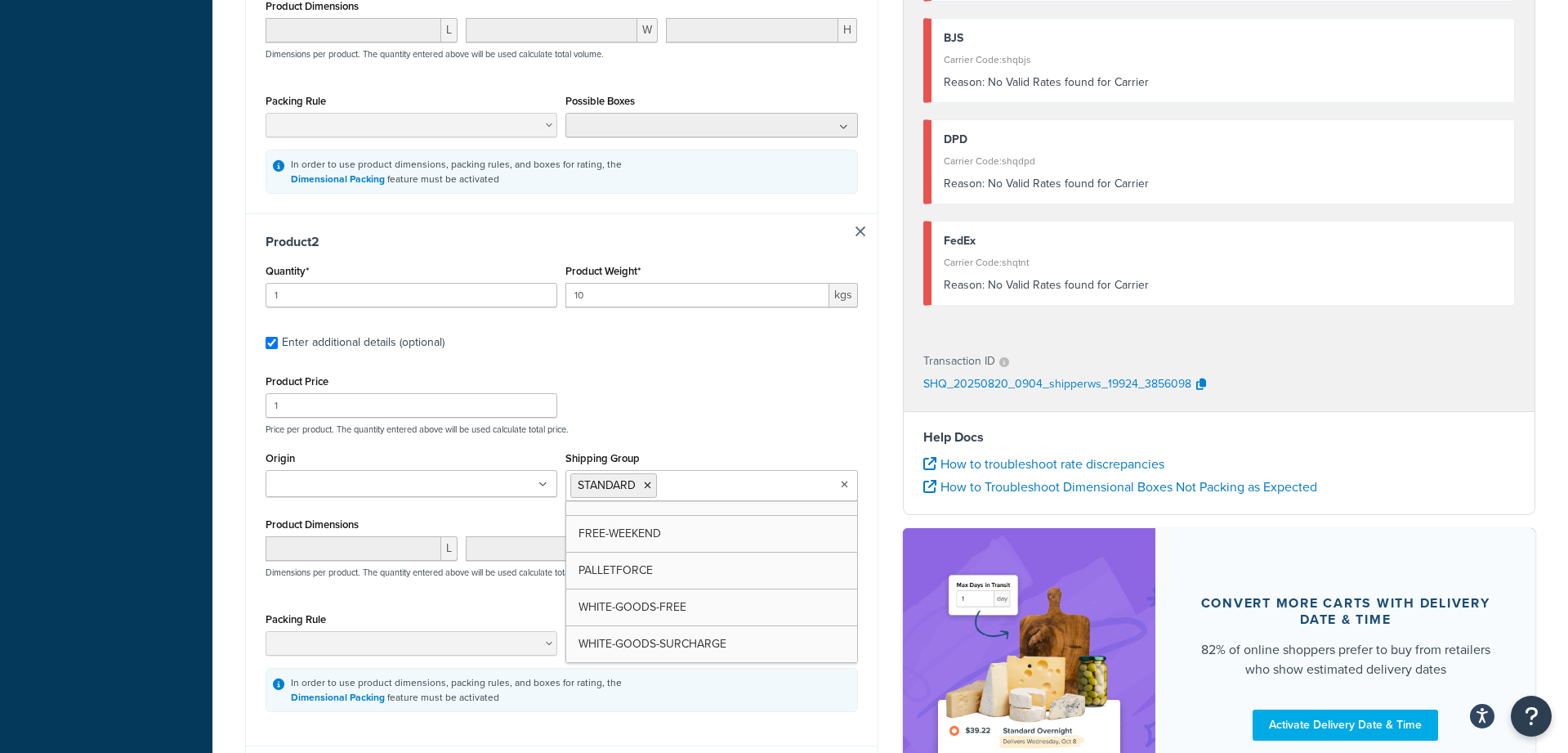
scroll to position [132, 0]
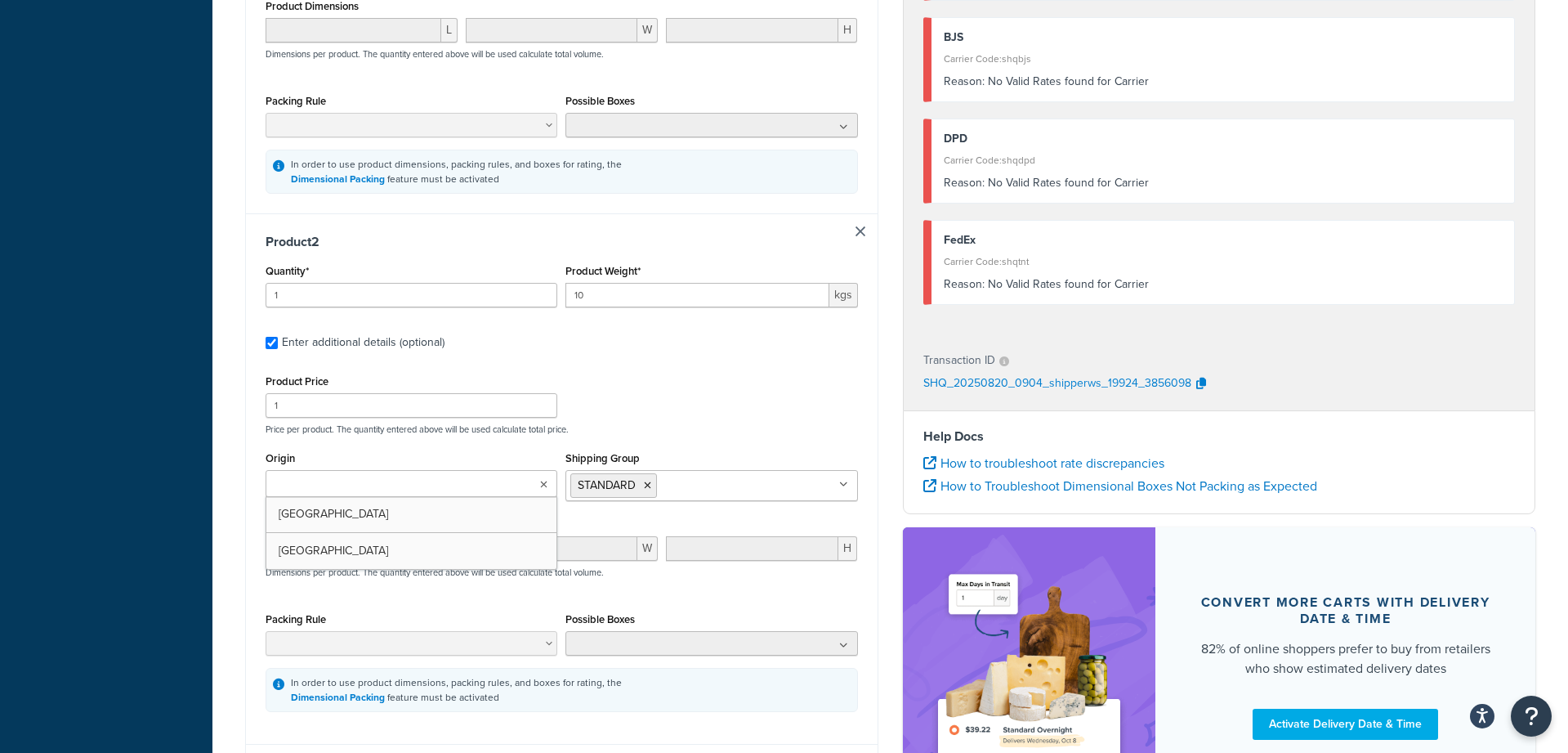
click at [393, 476] on input "Origin" at bounding box center [343, 485] width 145 height 18
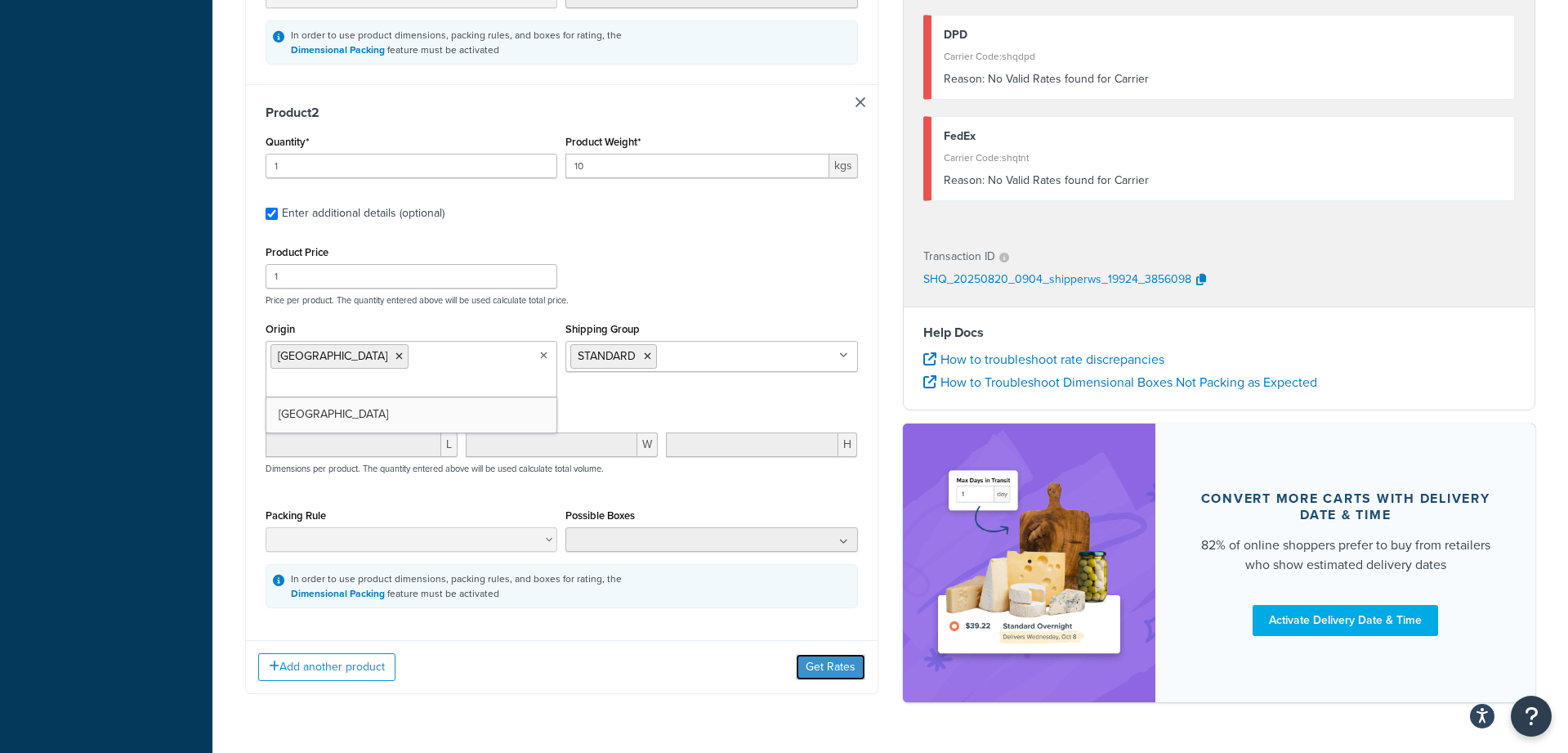
click at [819, 655] on button "Get Rates" at bounding box center [831, 667] width 70 height 26
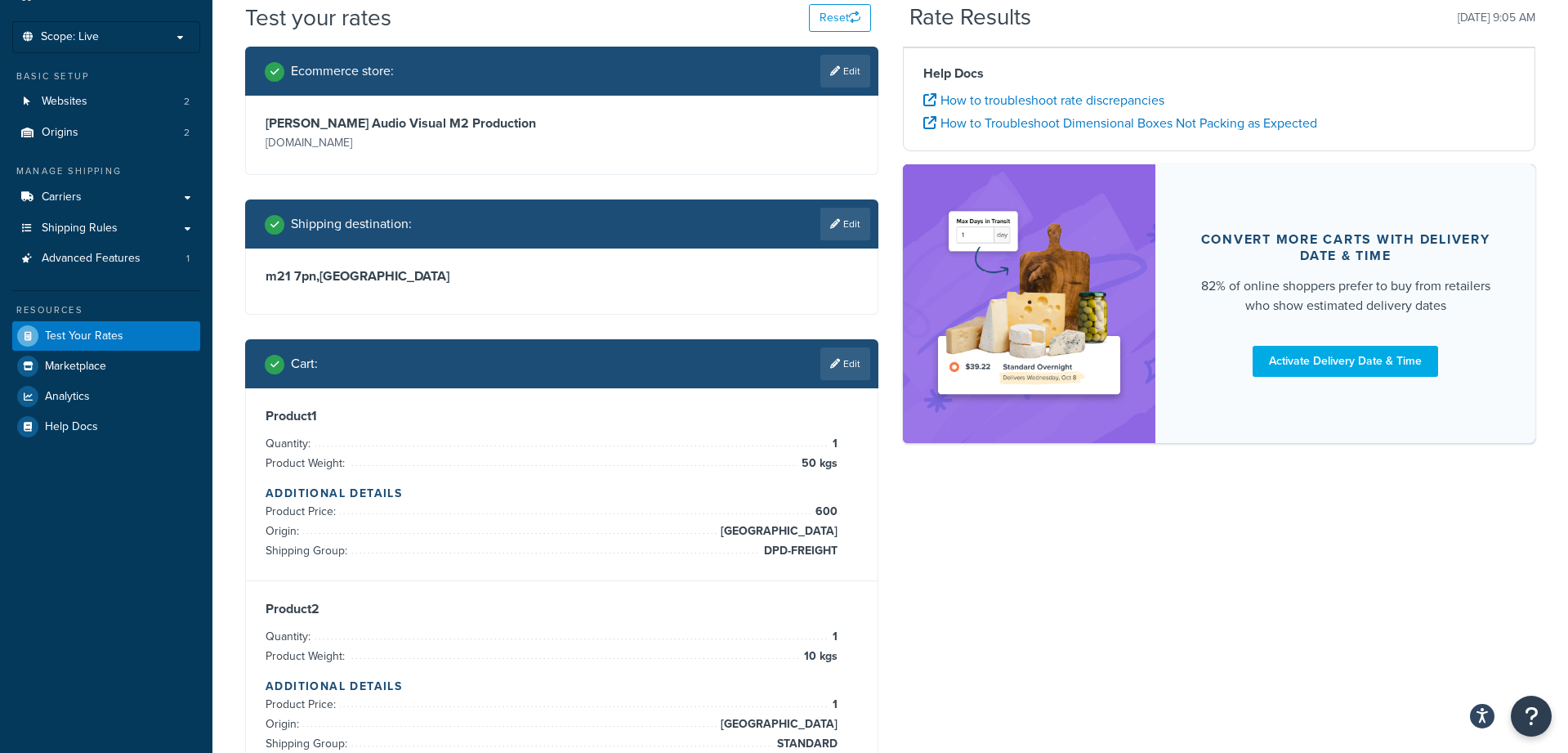
scroll to position [0, 0]
